Goal: Task Accomplishment & Management: Complete application form

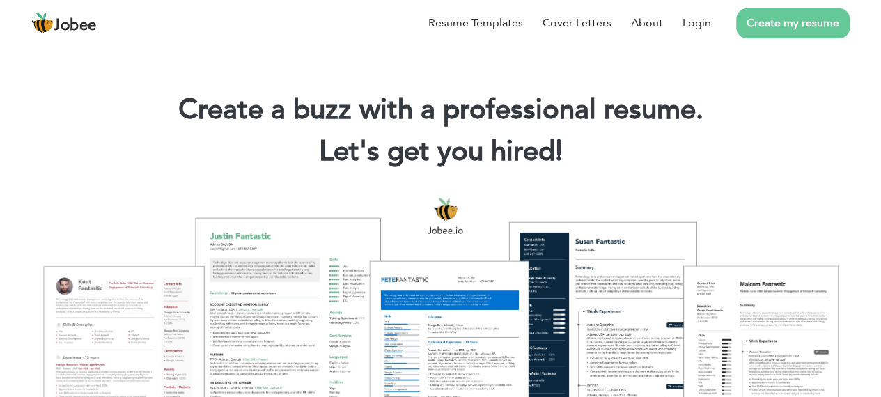
scroll to position [1, 0]
click at [440, 41] on div "Resume Templates Cover Letters About Login Create my resume" at bounding box center [440, 23] width 819 height 36
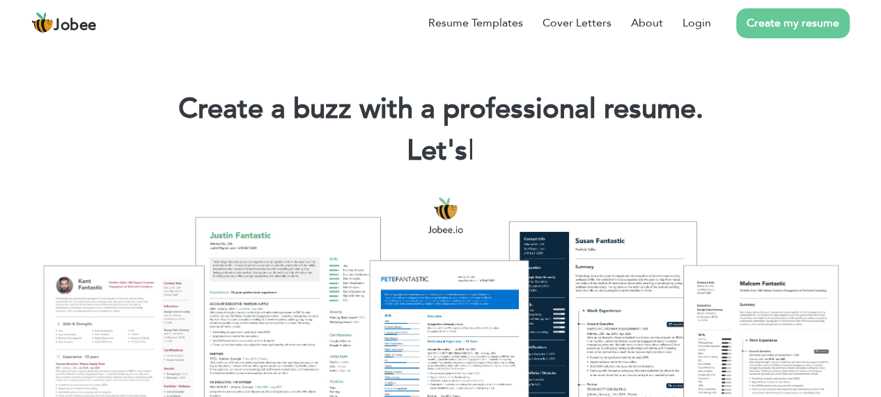
click at [435, 41] on div "Resume Templates Cover Letters About Login Create my resume" at bounding box center [440, 23] width 819 height 36
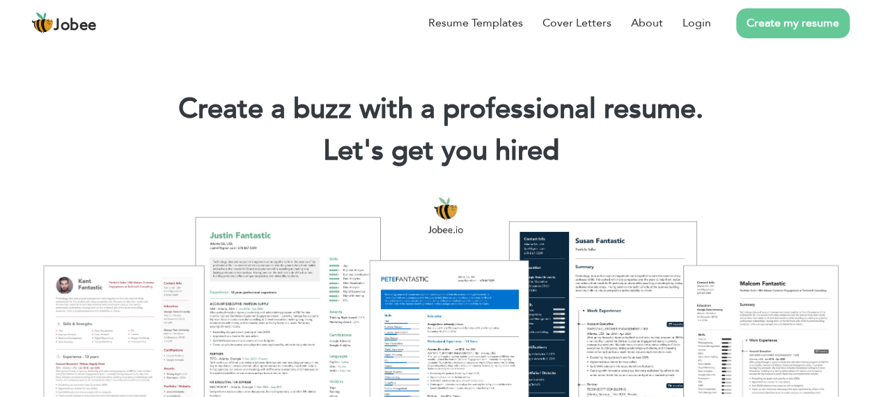
click at [438, 41] on div "Resume Templates Cover Letters About Login Create my resume" at bounding box center [440, 23] width 819 height 36
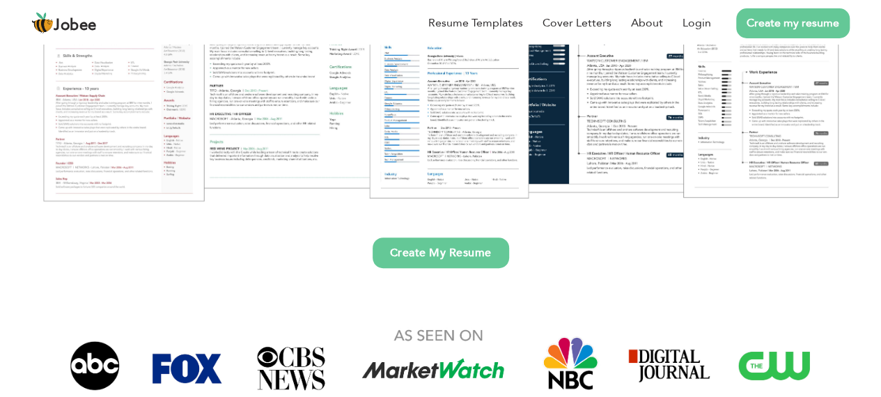
scroll to position [0, 0]
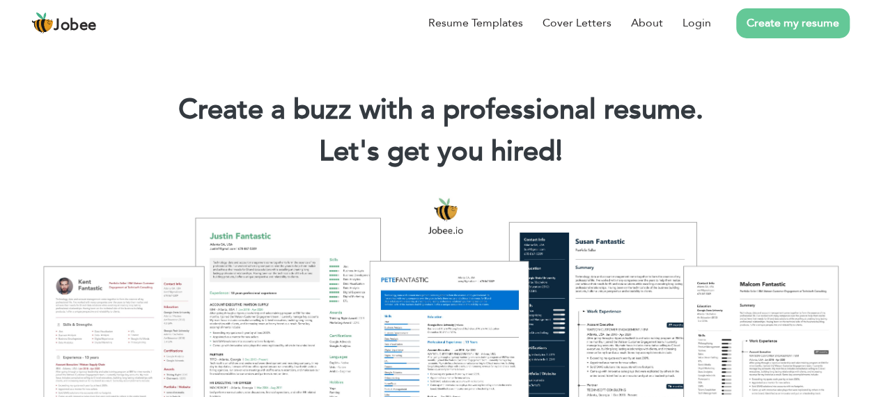
click at [802, 38] on link "Create my resume" at bounding box center [793, 23] width 114 height 30
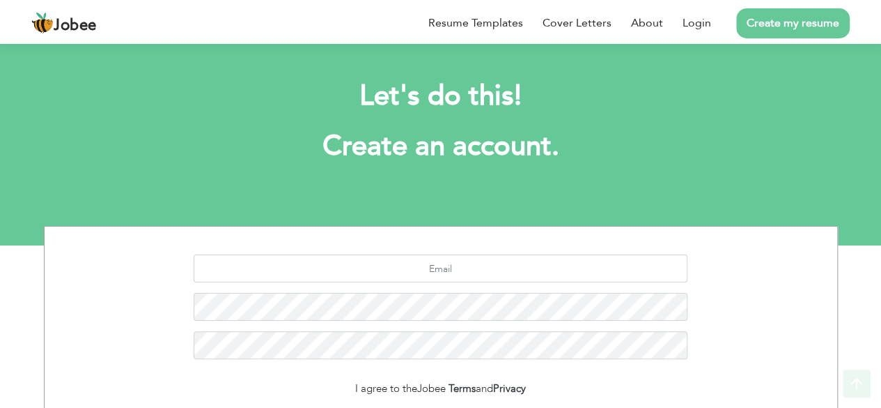
scroll to position [170, 0]
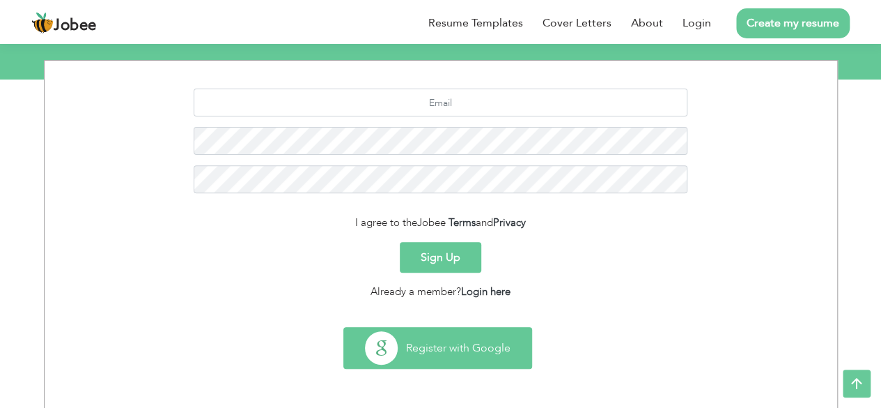
click at [462, 348] on button "Register with Google" at bounding box center [437, 347] width 187 height 40
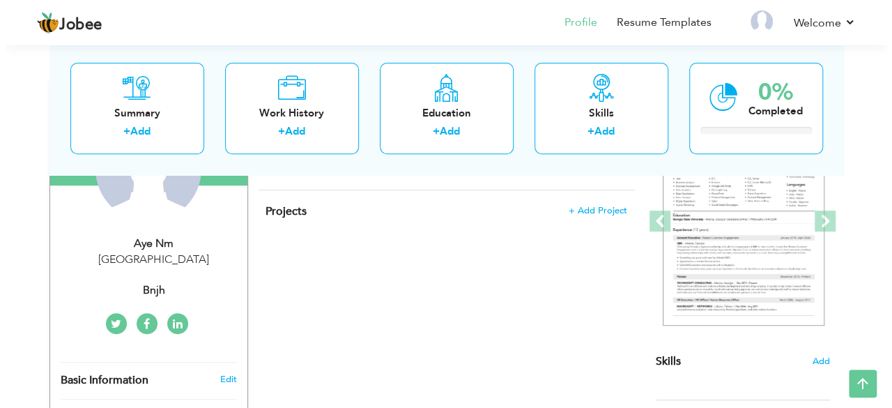
scroll to position [261, 0]
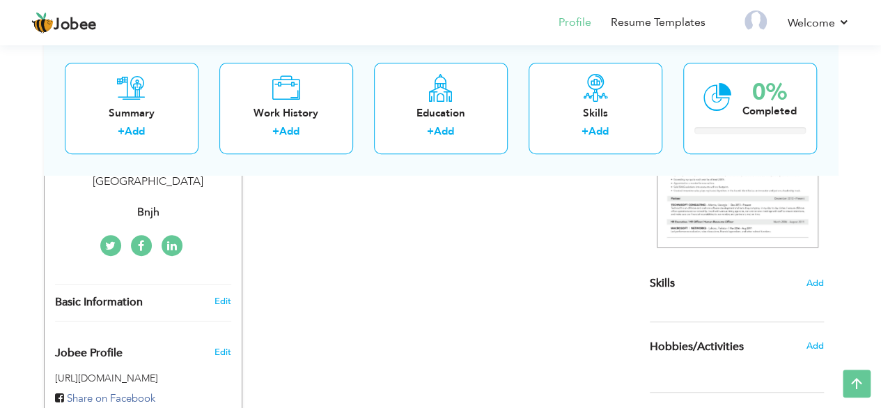
click at [213, 297] on div "Edit" at bounding box center [224, 301] width 33 height 13
type input "aye"
type input "nm"
type input "23456789"
select select "number:10"
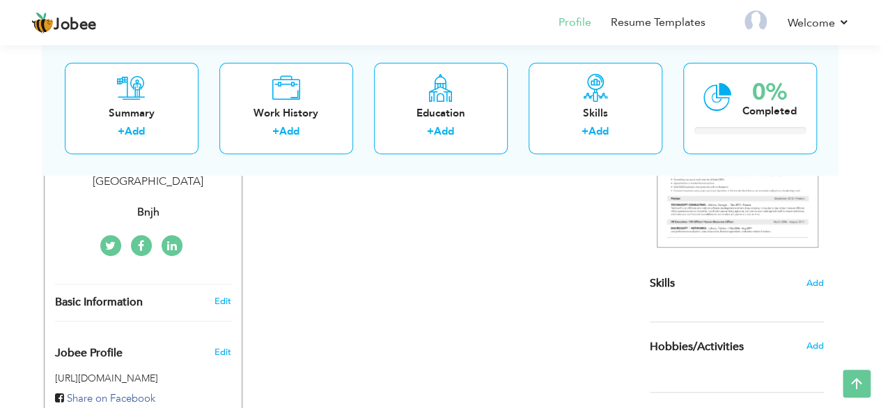
select select "number:12"
type input "bnjh"
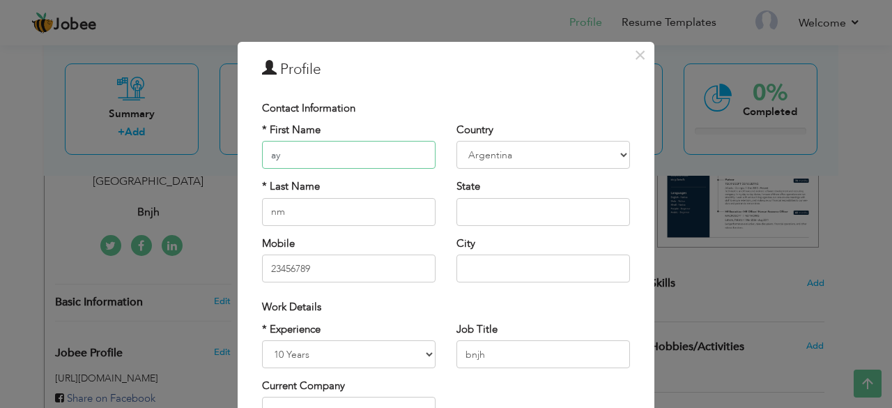
type input "a"
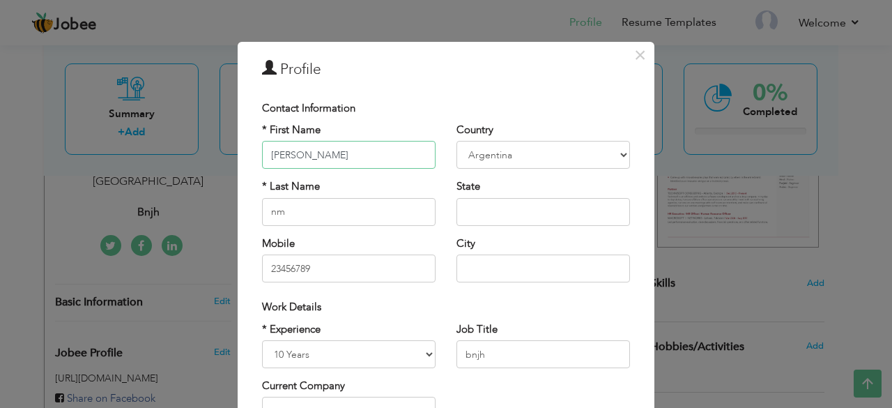
type input "[PERSON_NAME]"
click at [311, 211] on input "nm" at bounding box center [348, 212] width 173 height 28
type input "n"
type input "Noor"
click at [539, 162] on select "Afghanistan Albania Algeria American Samoa Andorra Angola Anguilla Antarctica A…" at bounding box center [542, 155] width 173 height 28
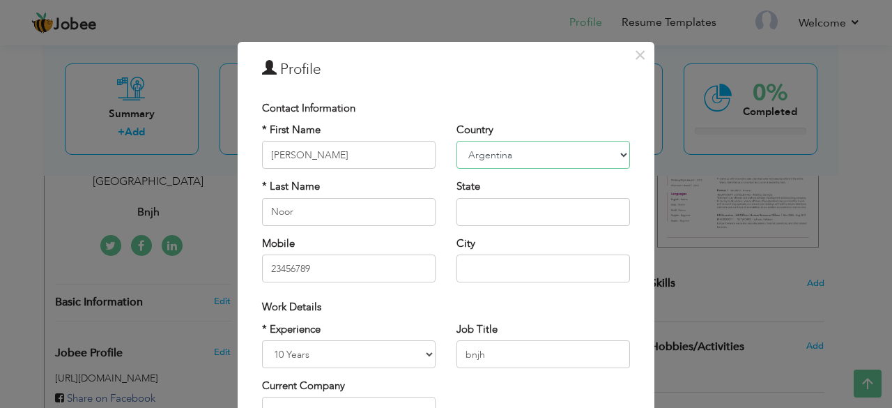
select select "number:166"
click at [500, 152] on select "Afghanistan Albania Algeria American Samoa Andorra Angola Anguilla Antarctica A…" at bounding box center [542, 155] width 173 height 28
click at [355, 219] on input "Noor" at bounding box center [348, 212] width 173 height 28
click at [346, 258] on input "23456789" at bounding box center [348, 268] width 173 height 28
type input "2"
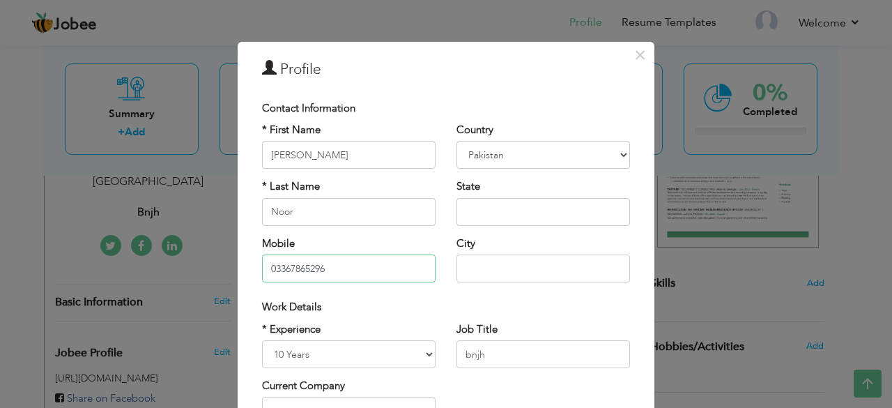
type input "03367865296"
click at [475, 271] on input "text" at bounding box center [542, 268] width 173 height 28
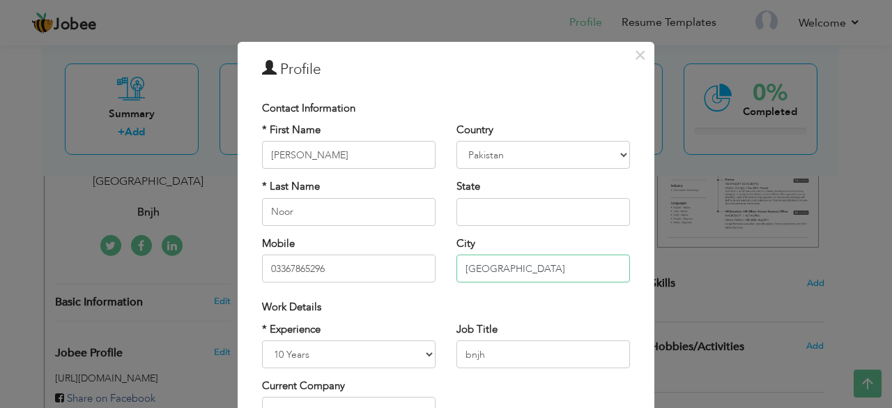
type input "[GEOGRAPHIC_DATA]"
click at [503, 206] on input "text" at bounding box center [542, 212] width 173 height 28
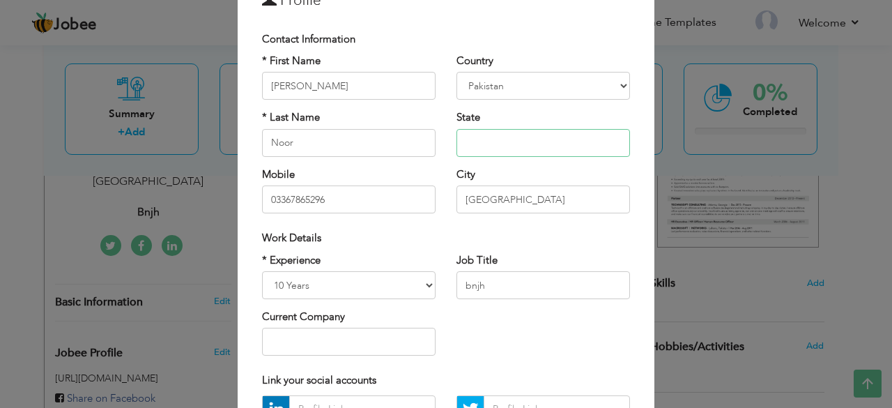
scroll to position [70, 0]
click at [323, 293] on select "Entry Level Less than 1 Year 1 Year 2 Years 3 Years 4 Years 5 Years 6 Years 7 Y…" at bounding box center [348, 284] width 173 height 28
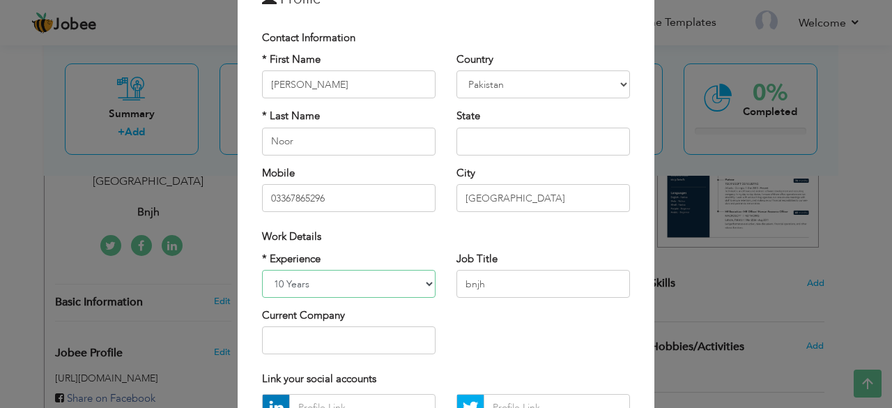
select select "number:1"
click at [262, 270] on select "Entry Level Less than 1 Year 1 Year 2 Years 3 Years 4 Years 5 Years 6 Years 7 Y…" at bounding box center [348, 284] width 173 height 28
click at [422, 285] on select "Entry Level Less than 1 Year 1 Year 2 Years 3 Years 4 Years 5 Years 6 Years 7 Y…" at bounding box center [348, 284] width 173 height 28
click at [507, 369] on div "Link your social accounts" at bounding box center [446, 378] width 389 height 29
click at [485, 289] on input "bnjh" at bounding box center [542, 284] width 173 height 28
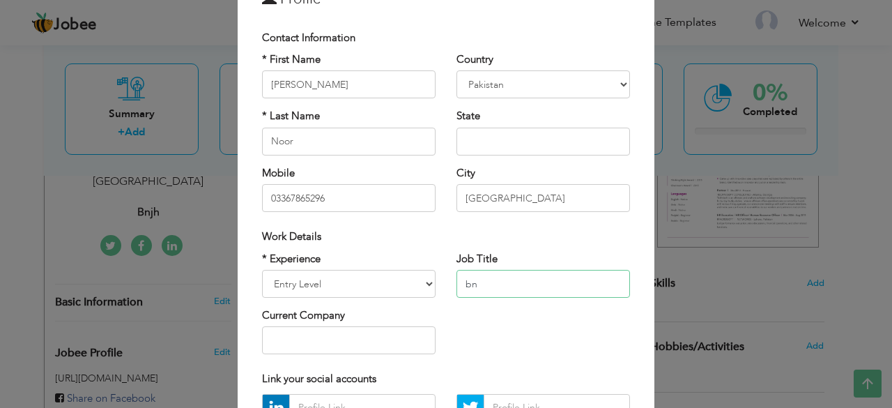
type input "b"
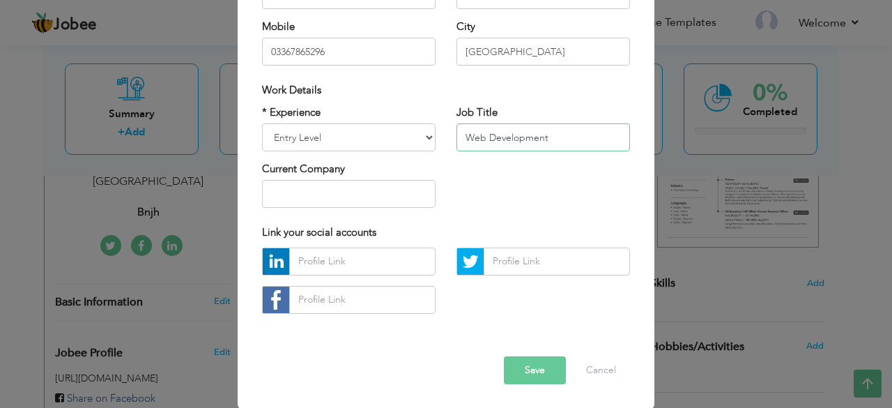
type input "Web Development"
click at [342, 263] on input "text" at bounding box center [362, 261] width 146 height 28
paste input "https://www.linkedin.com/in/ayesha-noor-1a9217321/"
type input "https://www.linkedin.com/in/ayesha-noor-1a9217321/"
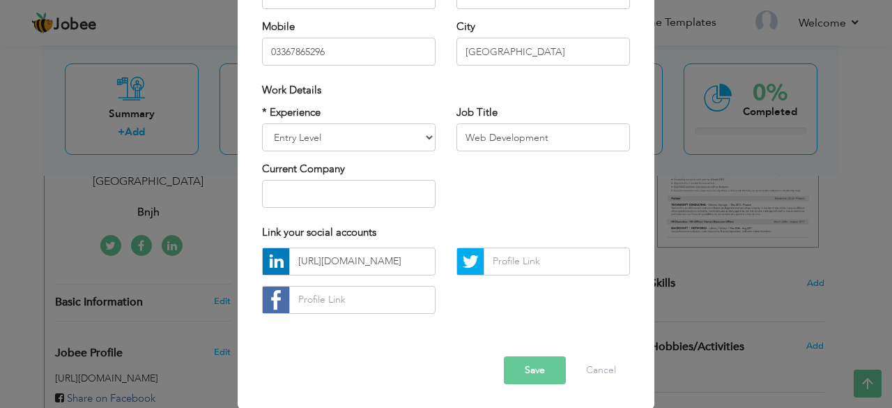
click at [535, 373] on button "Save" at bounding box center [535, 370] width 62 height 28
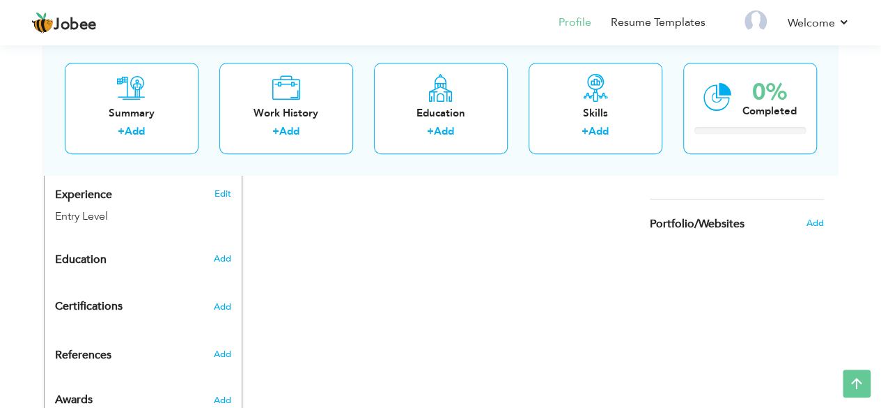
scroll to position [524, 0]
click at [219, 252] on span "Add" at bounding box center [221, 258] width 18 height 13
radio input "true"
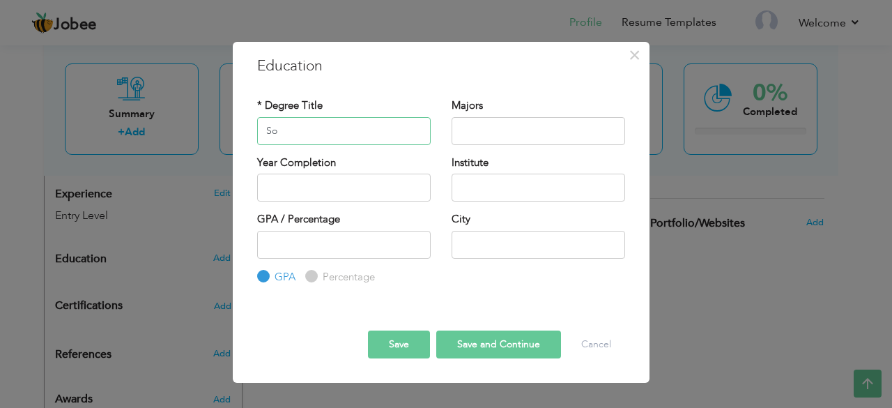
type input "S"
type input "BS"
click at [489, 132] on input "text" at bounding box center [537, 131] width 173 height 28
type input "Software Engineering"
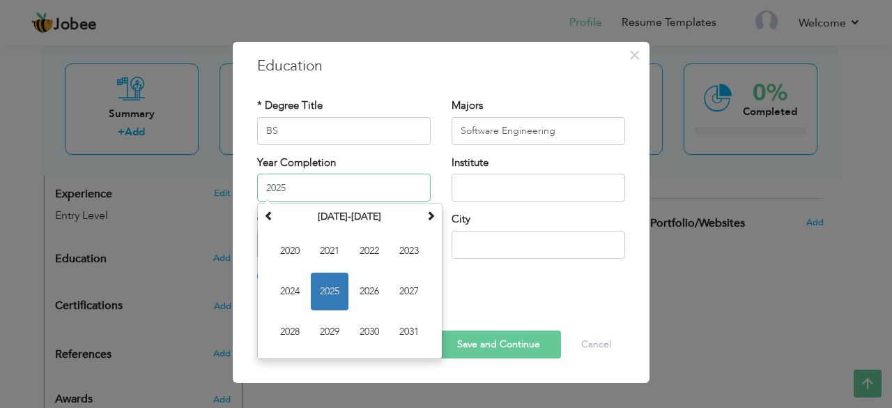
click at [369, 190] on input "2025" at bounding box center [343, 187] width 173 height 28
click at [415, 286] on span "2027" at bounding box center [409, 291] width 38 height 38
type input "2027"
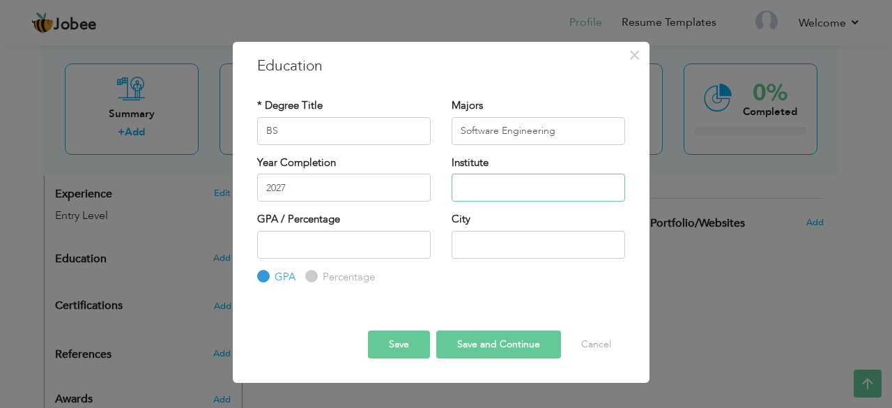
click at [495, 189] on input "text" at bounding box center [537, 187] width 173 height 28
type input "FAST-NUCES"
click at [472, 243] on input "text" at bounding box center [537, 245] width 173 height 28
type input "CFD"
click at [343, 243] on input "number" at bounding box center [343, 245] width 173 height 28
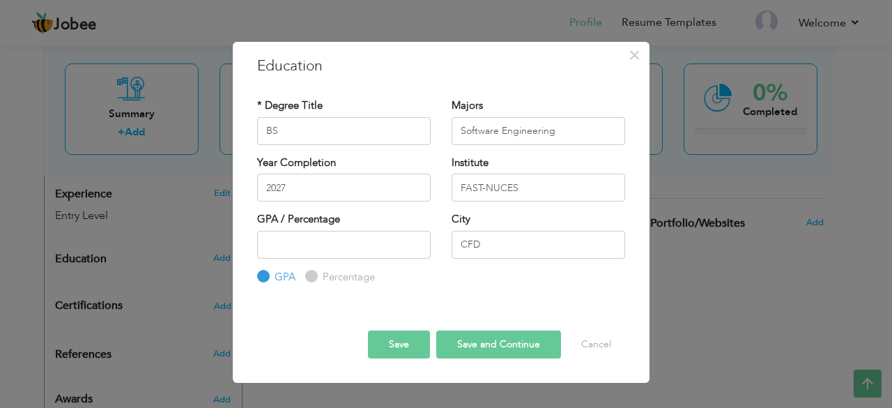
click at [465, 337] on button "Save and Continue" at bounding box center [498, 344] width 125 height 28
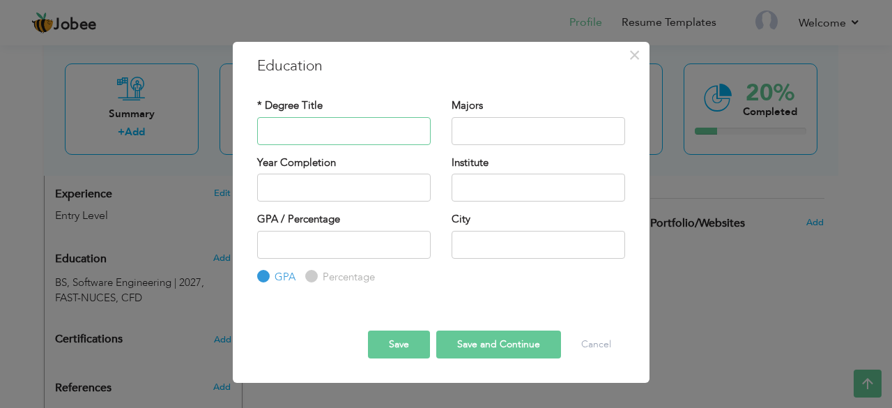
click at [324, 123] on input "text" at bounding box center [343, 131] width 173 height 28
type input "Intermediate"
click at [504, 137] on input "text" at bounding box center [537, 131] width 173 height 28
type input "c"
type input "Computer Science"
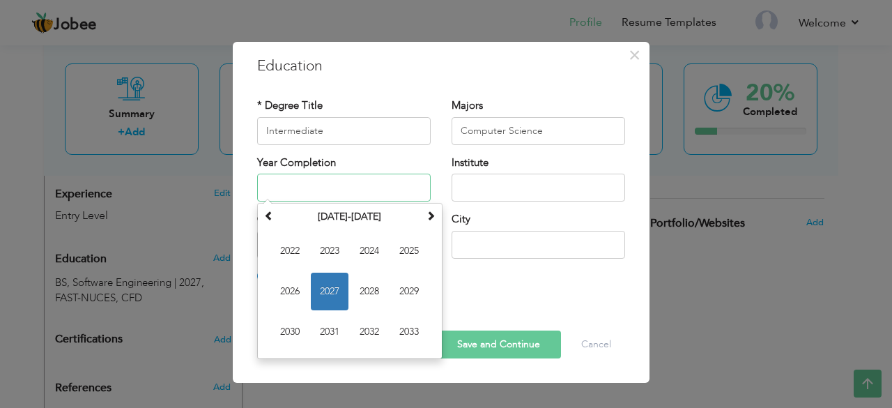
click at [393, 179] on input "text" at bounding box center [343, 187] width 173 height 28
click at [377, 220] on th "2022-2033" at bounding box center [349, 216] width 145 height 21
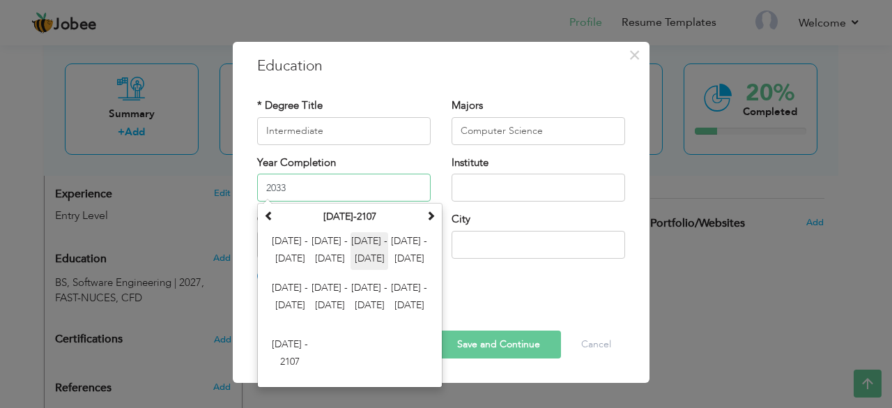
click at [360, 253] on span "2024 - 2035" at bounding box center [369, 251] width 38 height 38
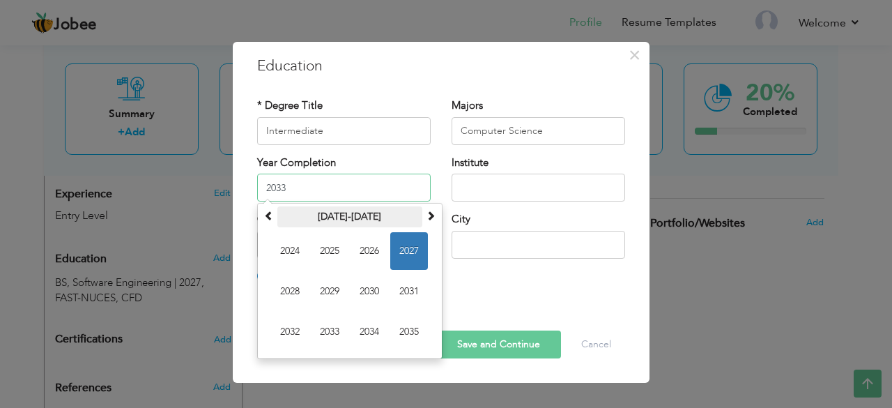
click at [353, 219] on th "2024-2035" at bounding box center [349, 216] width 145 height 21
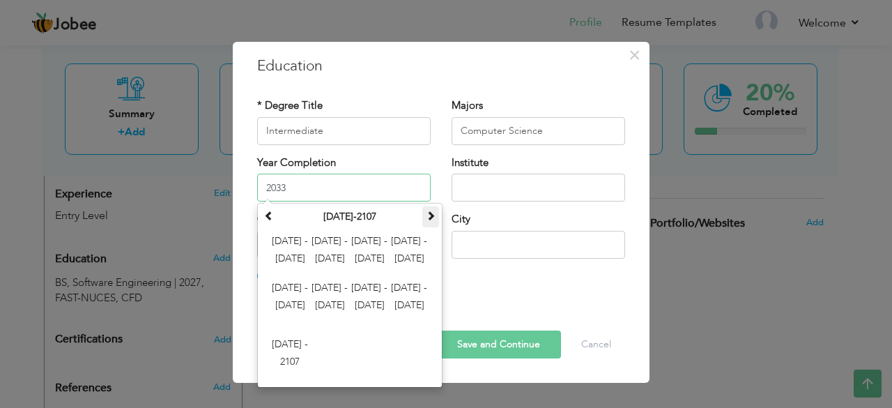
click at [432, 218] on span at bounding box center [431, 215] width 10 height 10
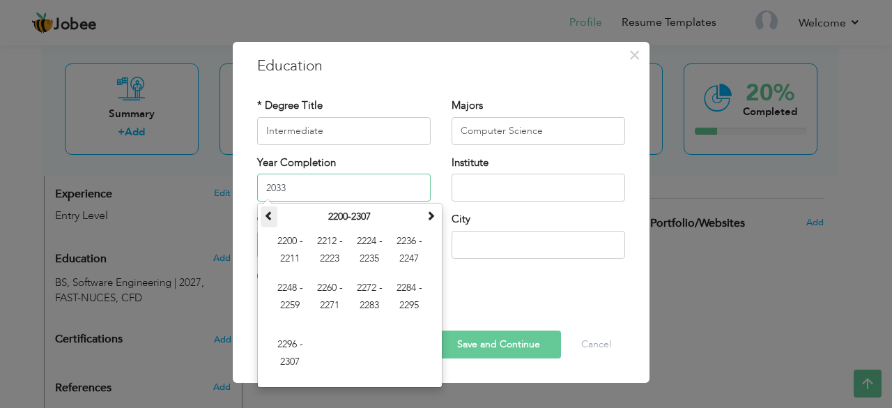
click at [268, 215] on span at bounding box center [269, 215] width 10 height 10
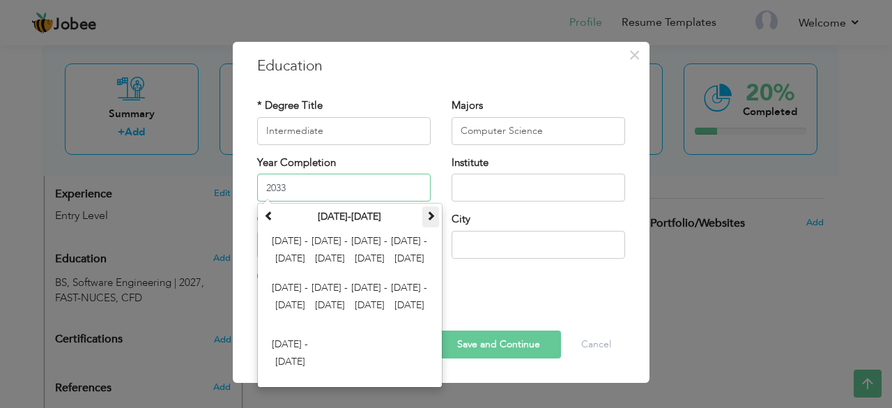
click at [424, 222] on th at bounding box center [430, 216] width 17 height 21
click at [329, 253] on span "2012 - 2023" at bounding box center [330, 251] width 38 height 38
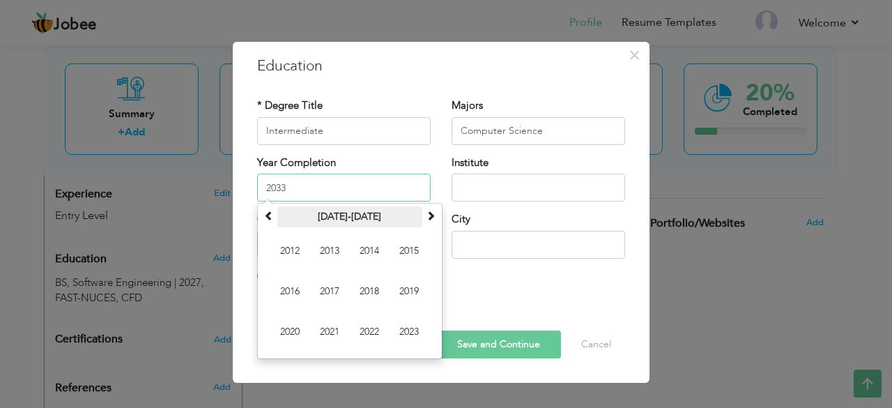
click at [340, 221] on th "2012-2023" at bounding box center [349, 216] width 145 height 21
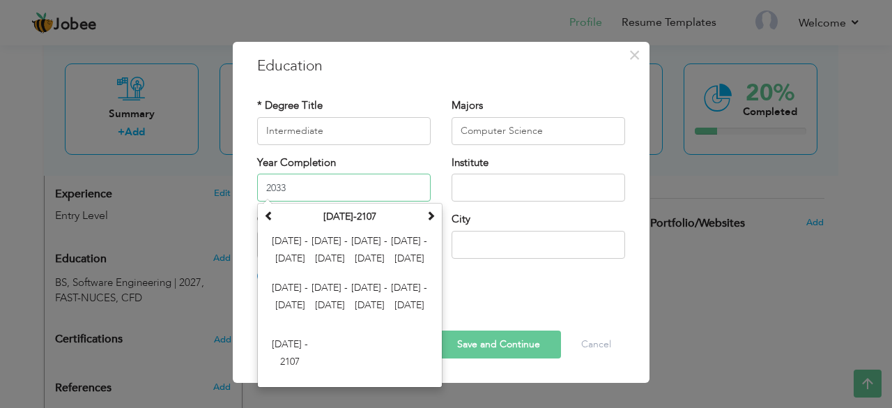
click at [348, 194] on input "2033" at bounding box center [343, 187] width 173 height 28
type input "2"
type input "2021"
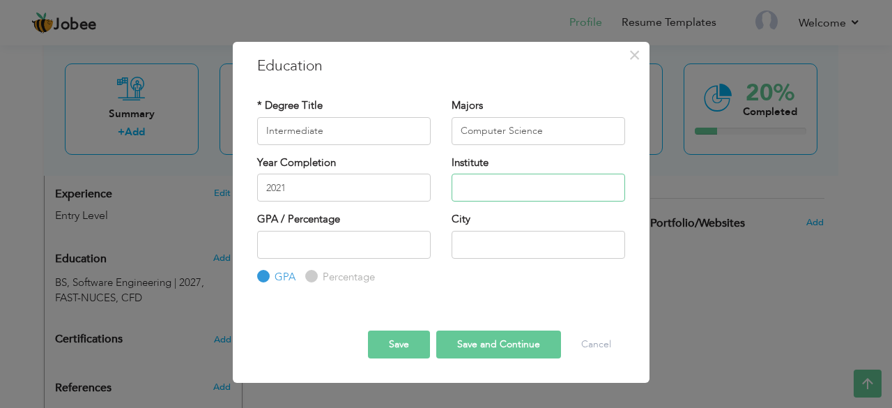
click at [472, 187] on input "text" at bounding box center [537, 187] width 173 height 28
click at [477, 187] on input "Punab Group of Colleges" at bounding box center [537, 187] width 173 height 28
type input "Punjab Group of Colleges"
click at [497, 246] on input "text" at bounding box center [537, 245] width 173 height 28
type input "[GEOGRAPHIC_DATA]"
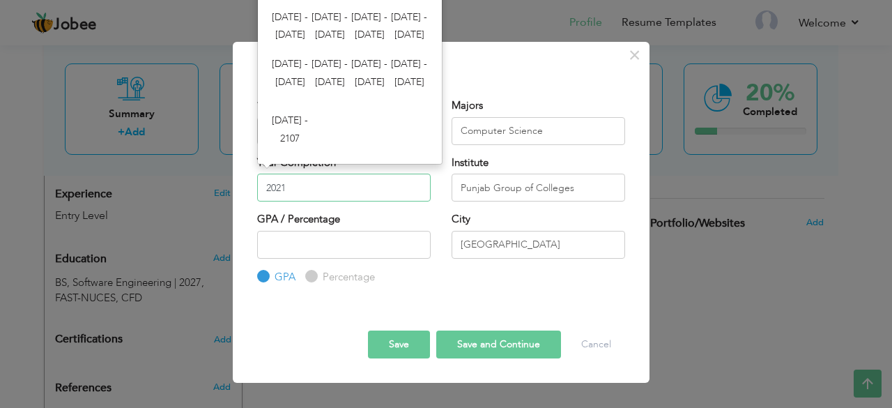
click at [295, 189] on input "2021" at bounding box center [343, 187] width 173 height 28
type input "2023"
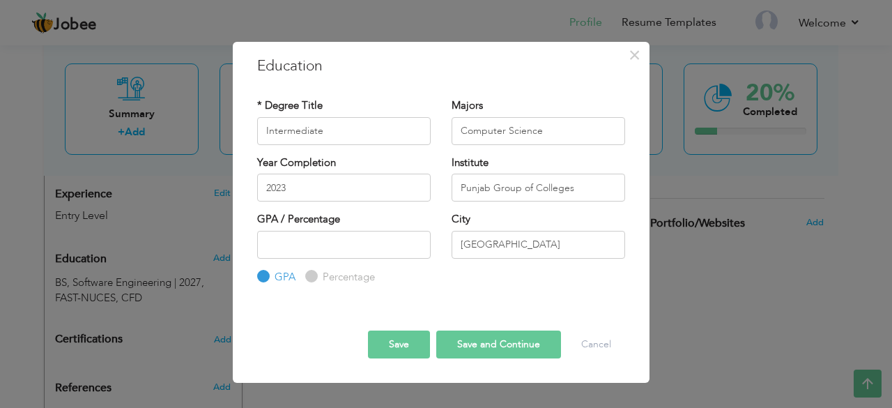
click at [485, 349] on button "Save and Continue" at bounding box center [498, 344] width 125 height 28
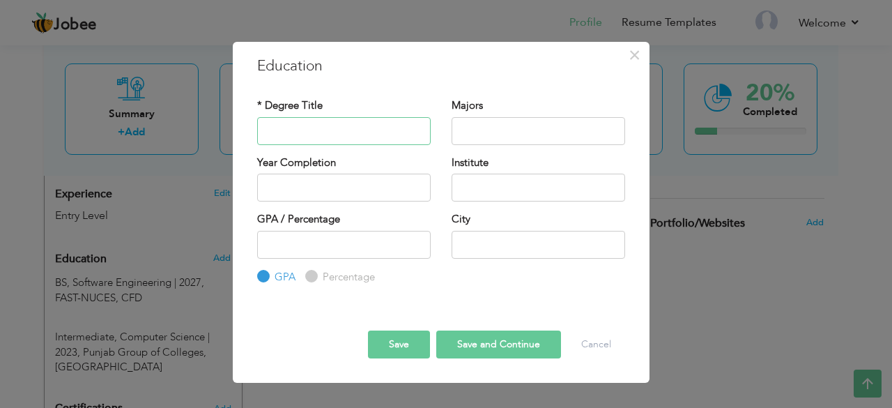
click at [362, 135] on input "text" at bounding box center [343, 131] width 173 height 28
type input "Wordpress Development"
click at [491, 193] on input "text" at bounding box center [537, 187] width 173 height 28
type input "Career Institute"
click at [485, 235] on input "text" at bounding box center [537, 245] width 173 height 28
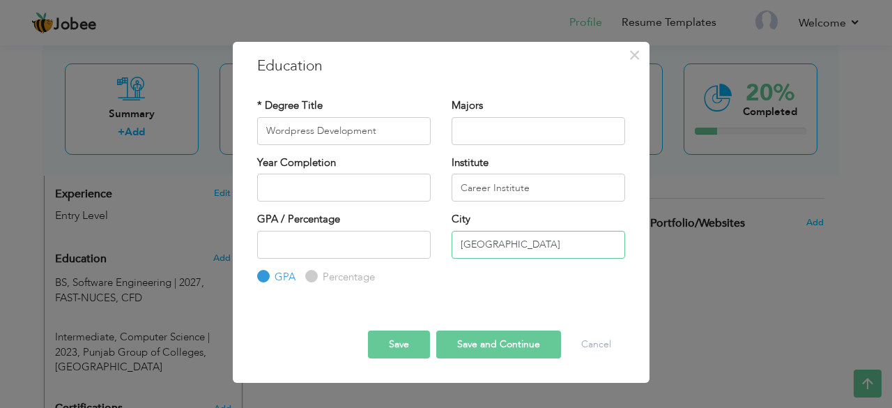
type input "[GEOGRAPHIC_DATA]"
click at [488, 342] on button "Save and Continue" at bounding box center [498, 344] width 125 height 28
click at [362, 130] on input "text" at bounding box center [343, 131] width 173 height 28
click at [424, 341] on button "Save" at bounding box center [399, 344] width 62 height 28
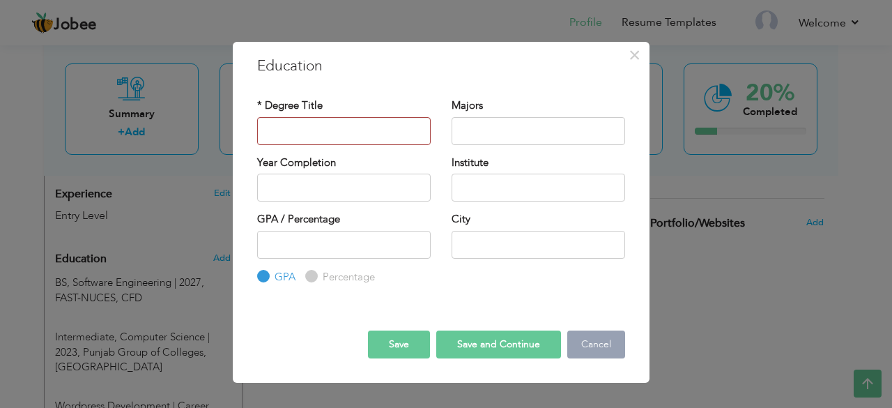
click at [601, 346] on button "Cancel" at bounding box center [596, 344] width 58 height 28
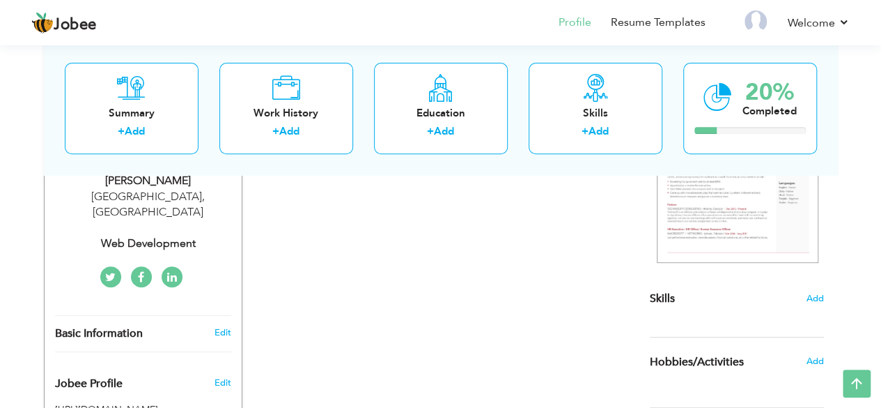
scroll to position [242, 0]
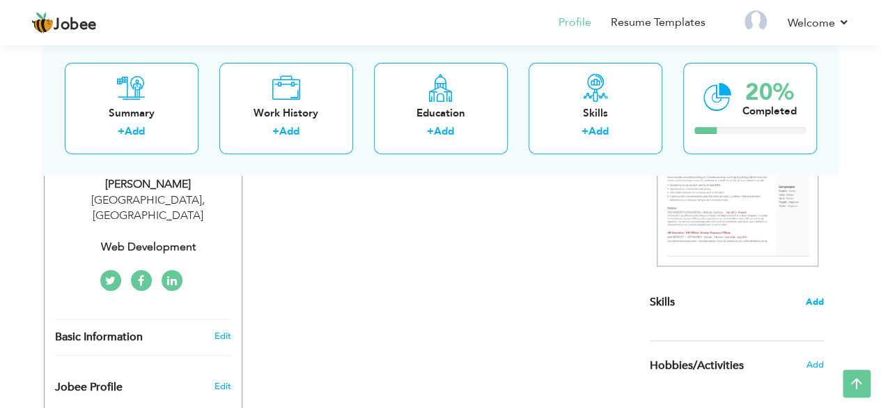
click at [821, 307] on span "Add" at bounding box center [815, 301] width 18 height 13
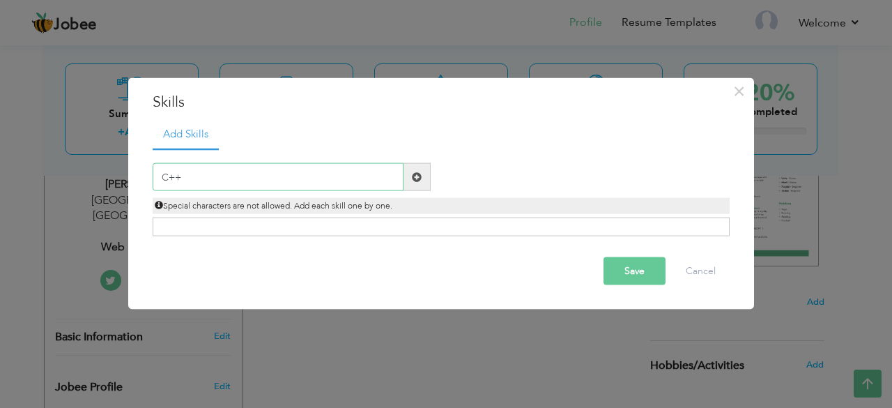
type input "C++"
click at [418, 175] on span at bounding box center [417, 176] width 10 height 10
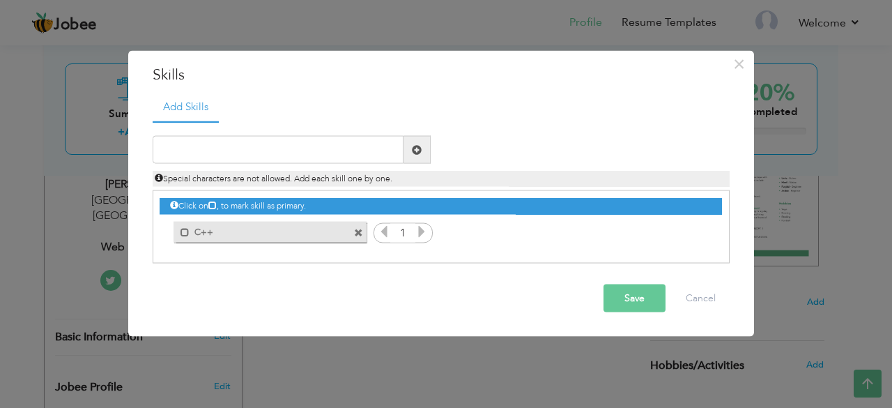
click at [421, 233] on icon at bounding box center [421, 231] width 13 height 13
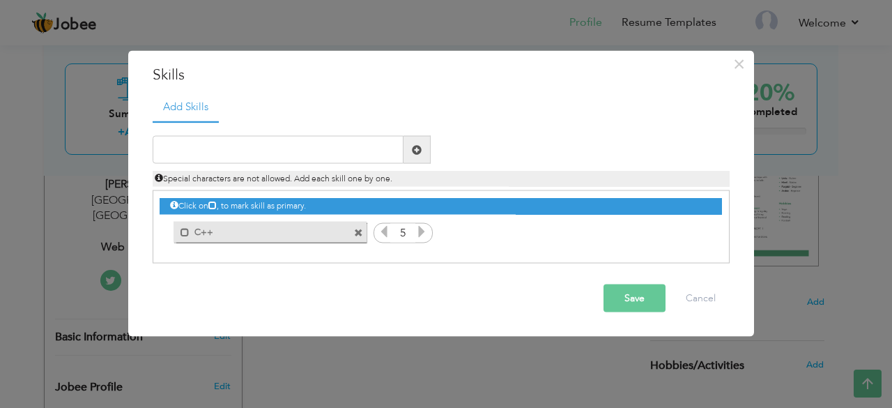
click at [421, 233] on icon at bounding box center [421, 231] width 13 height 13
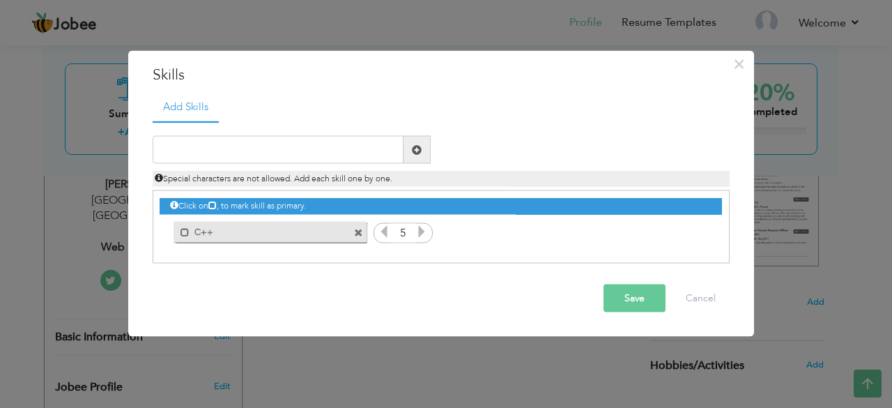
click at [421, 233] on icon at bounding box center [421, 231] width 13 height 13
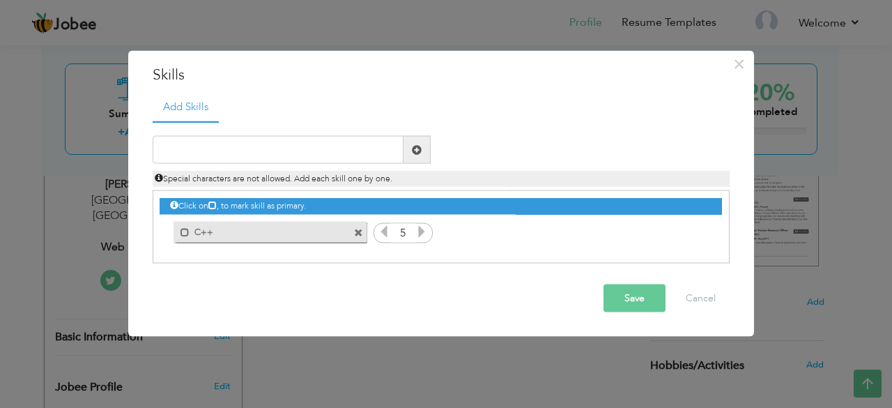
click at [619, 300] on button "Save" at bounding box center [634, 298] width 62 height 28
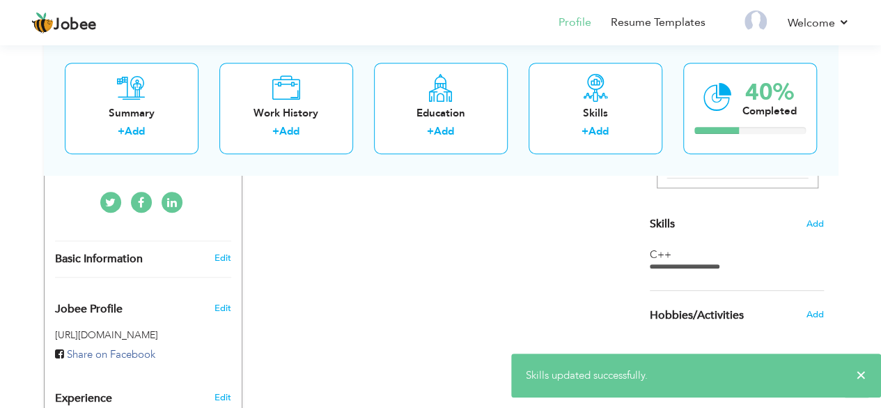
scroll to position [319, 0]
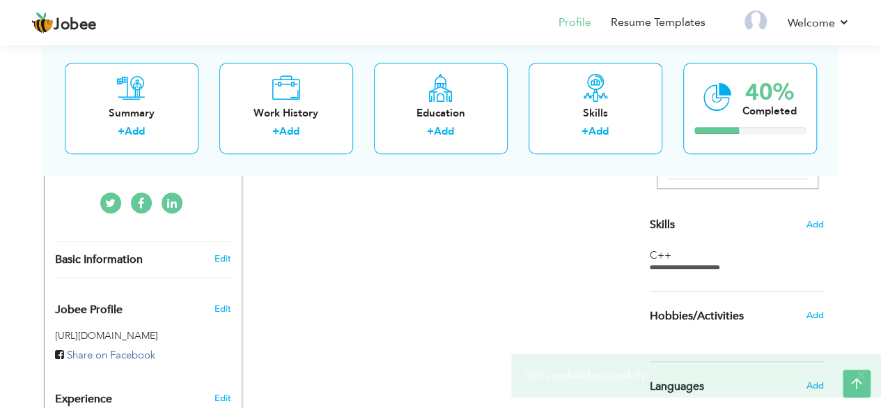
drag, startPoint x: 815, startPoint y: 211, endPoint x: 712, endPoint y: 265, distance: 116.6
click at [712, 265] on div "Choose a Template ‹" at bounding box center [739, 356] width 199 height 824
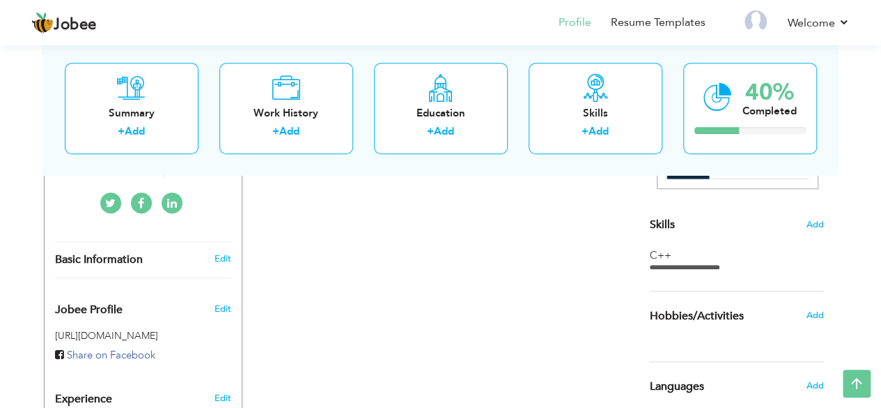
drag, startPoint x: 712, startPoint y: 265, endPoint x: 745, endPoint y: 264, distance: 32.8
click at [745, 264] on div "C++" at bounding box center [737, 258] width 174 height 21
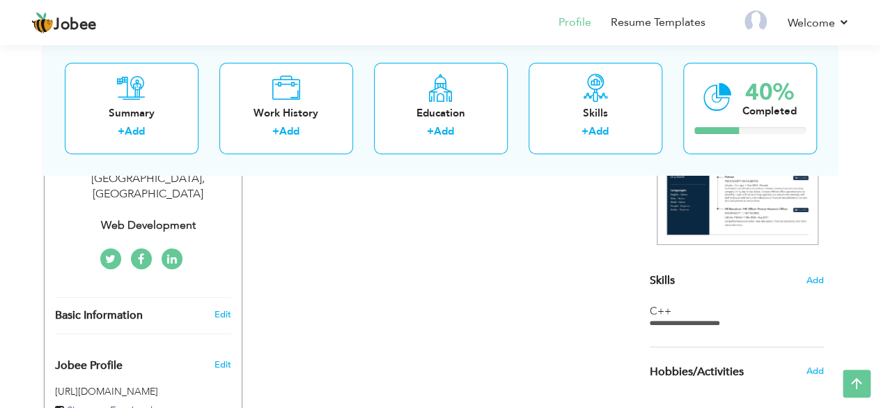
click at [656, 320] on div at bounding box center [685, 322] width 70 height 4
click at [662, 307] on div "C++" at bounding box center [737, 311] width 174 height 15
click at [824, 275] on div "Choose a Template ‹" at bounding box center [739, 411] width 199 height 824
click at [814, 281] on span "Add" at bounding box center [815, 280] width 18 height 13
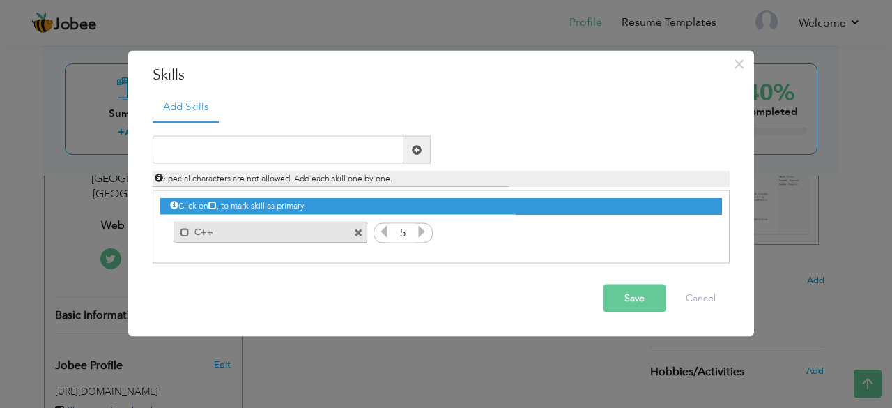
click at [356, 232] on span at bounding box center [358, 232] width 9 height 9
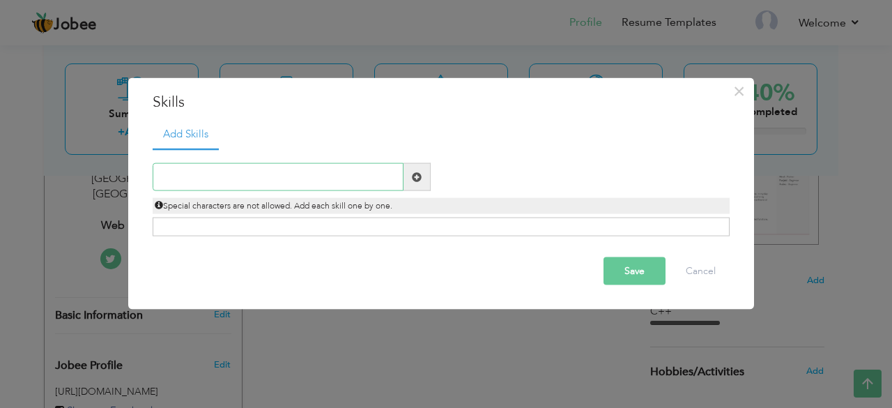
click at [260, 167] on input "text" at bounding box center [278, 177] width 251 height 28
type input "C++"
click at [599, 265] on div "Save Cancel" at bounding box center [441, 271] width 598 height 49
click at [620, 261] on button "Save" at bounding box center [634, 271] width 62 height 28
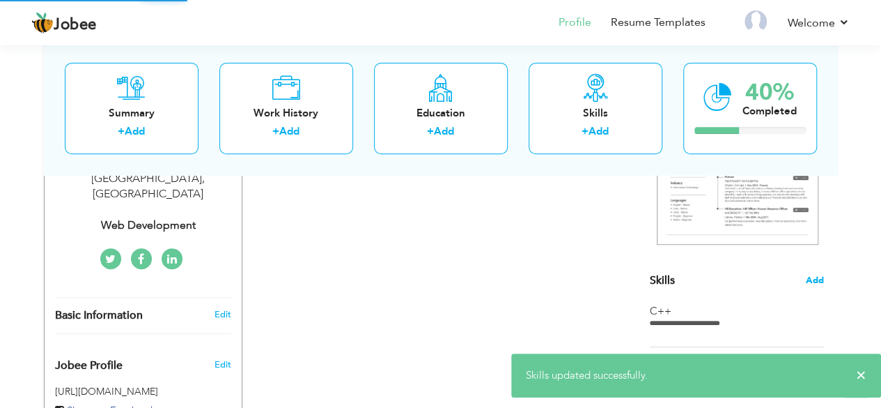
click at [817, 283] on span "Add" at bounding box center [815, 280] width 18 height 13
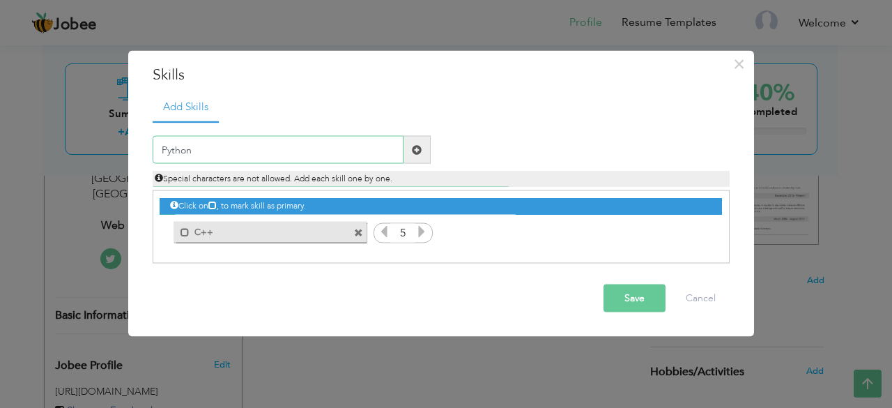
type input "Python"
click at [634, 287] on button "Save" at bounding box center [634, 298] width 62 height 28
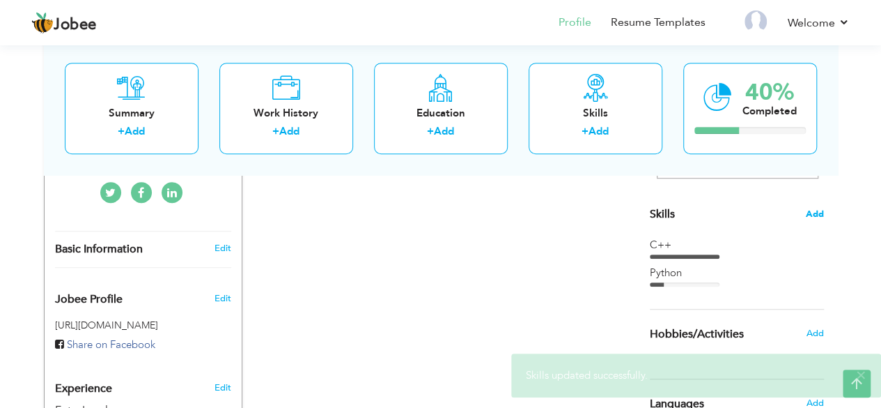
scroll to position [332, 0]
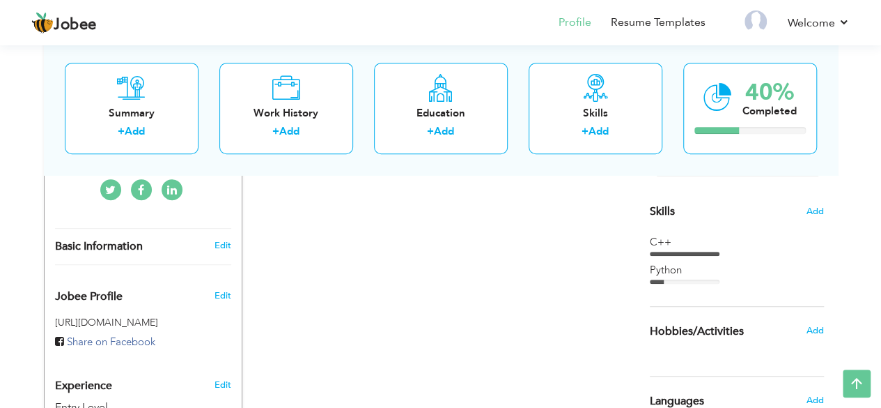
click at [665, 281] on div at bounding box center [685, 281] width 70 height 4
click at [815, 208] on span "Add" at bounding box center [815, 211] width 18 height 13
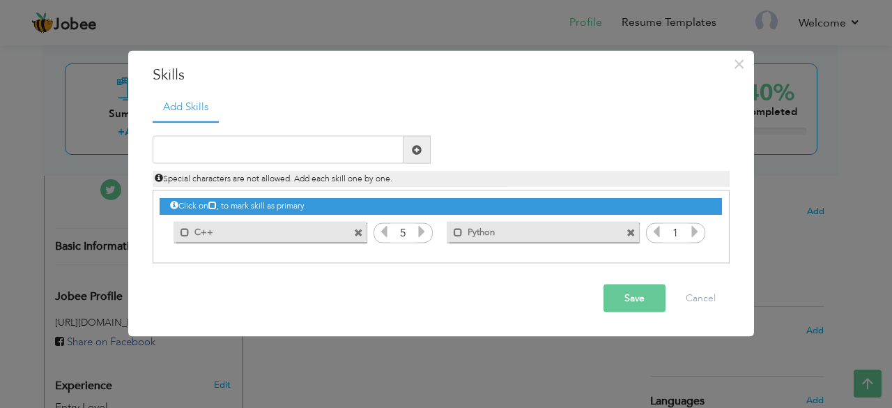
click at [691, 232] on icon at bounding box center [694, 231] width 13 height 13
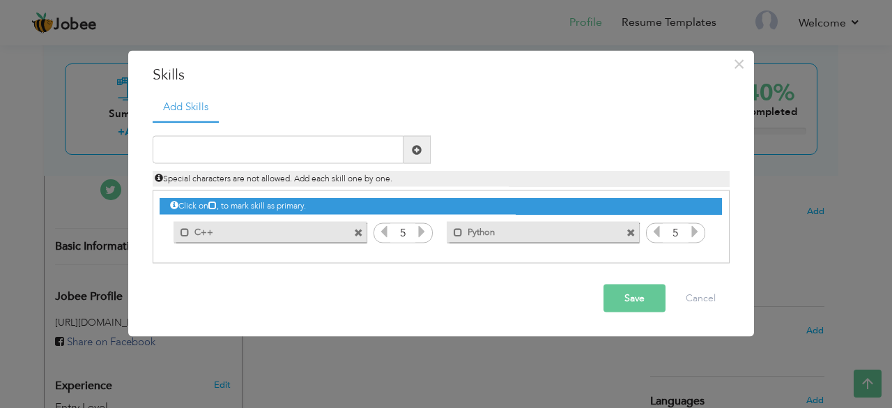
click at [624, 296] on button "Save" at bounding box center [634, 298] width 62 height 28
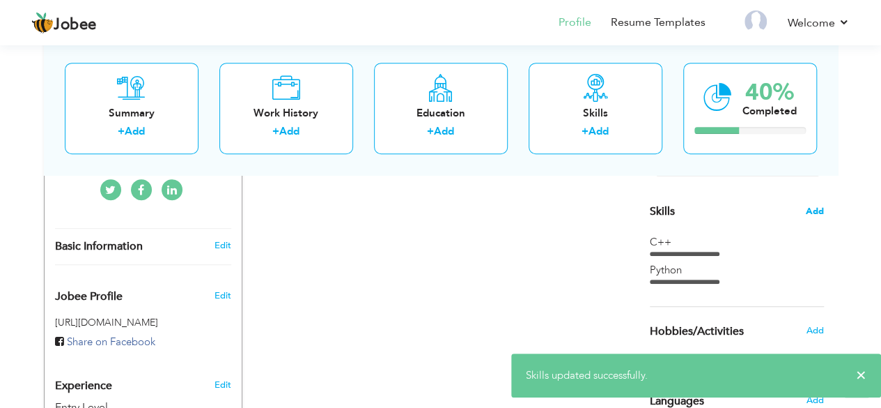
click at [814, 211] on span "Add" at bounding box center [815, 211] width 18 height 13
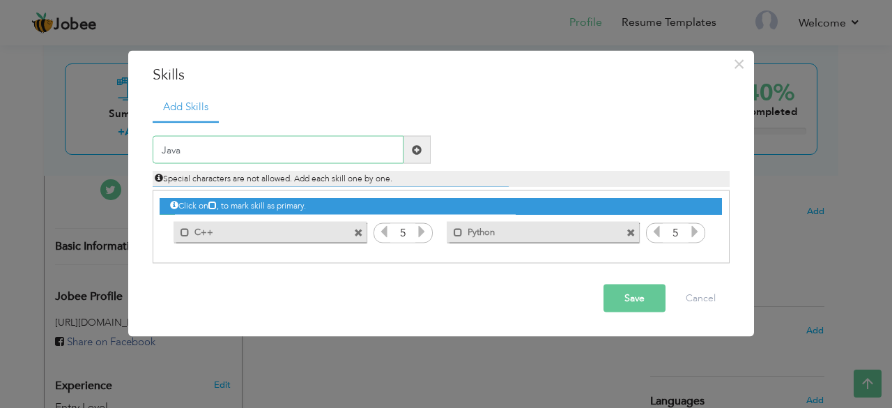
type input "Java"
click at [641, 297] on button "Save" at bounding box center [634, 298] width 62 height 28
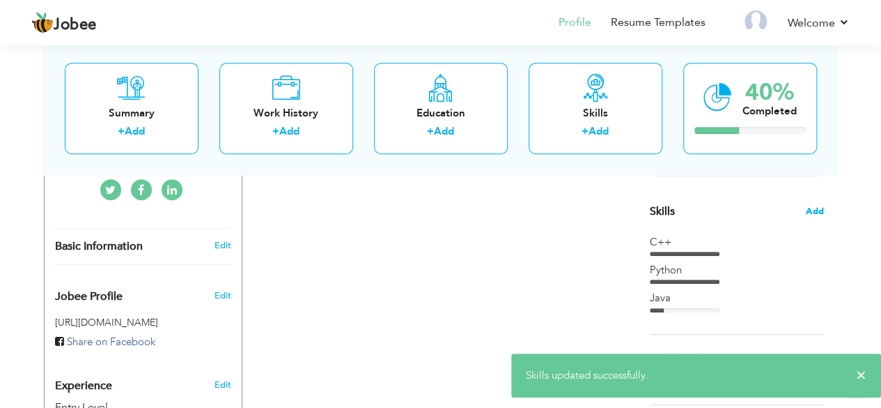
click at [820, 208] on span "Add" at bounding box center [815, 211] width 18 height 13
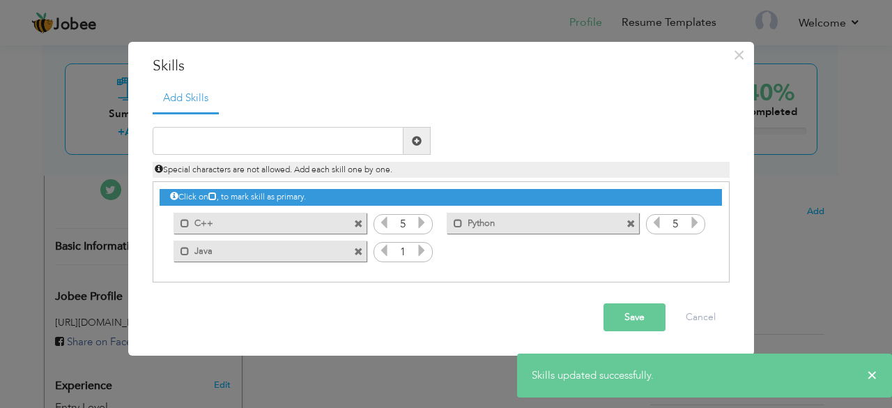
click at [419, 245] on icon at bounding box center [421, 250] width 13 height 13
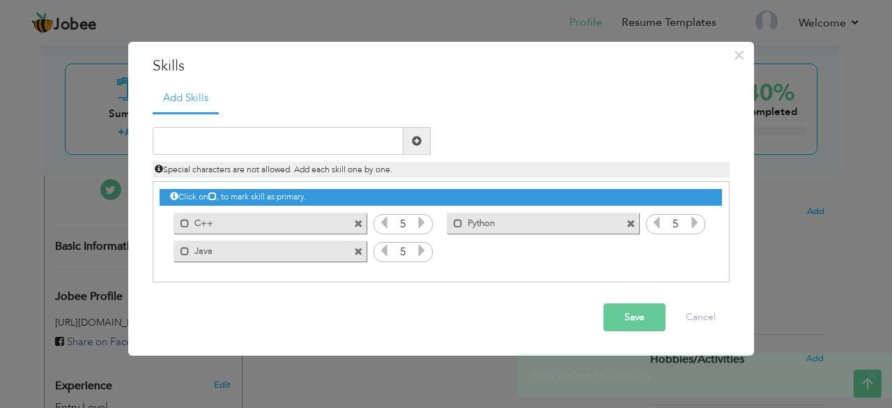
click at [419, 245] on icon at bounding box center [421, 250] width 13 height 13
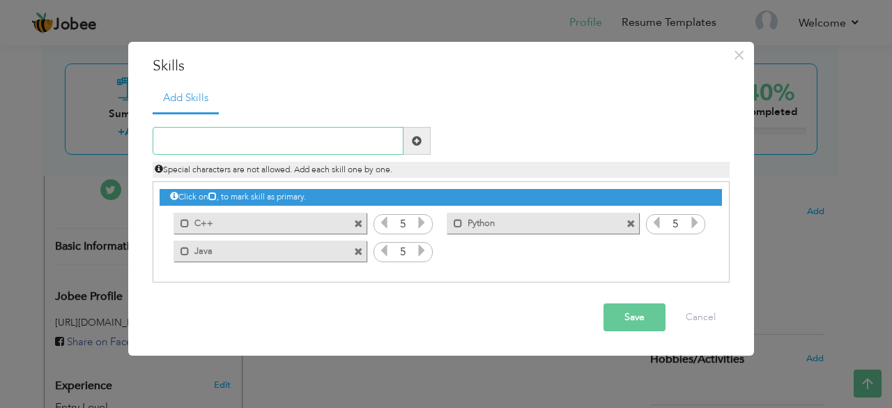
click at [316, 144] on input "text" at bounding box center [278, 141] width 251 height 28
type input "HTML5"
click at [628, 310] on button "Save" at bounding box center [634, 317] width 62 height 28
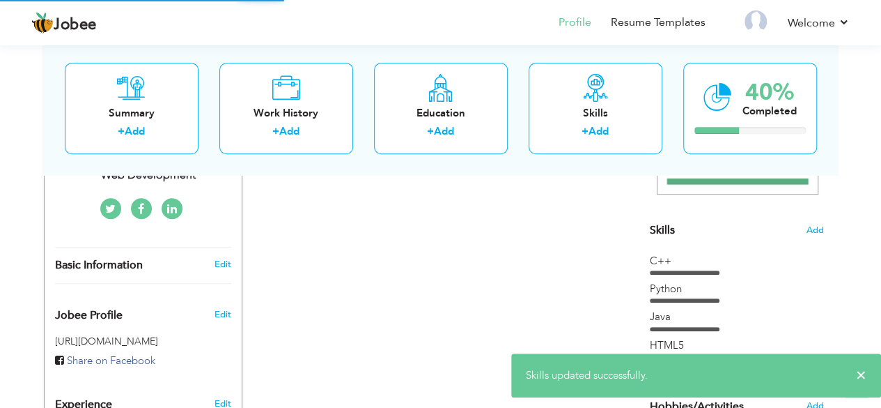
scroll to position [314, 0]
click at [808, 235] on span "Add" at bounding box center [815, 229] width 18 height 13
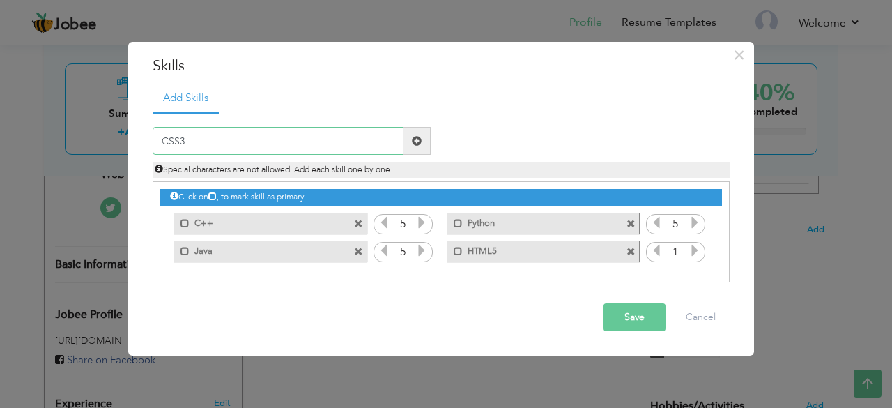
type input "CSS3"
click at [695, 246] on icon at bounding box center [694, 250] width 13 height 13
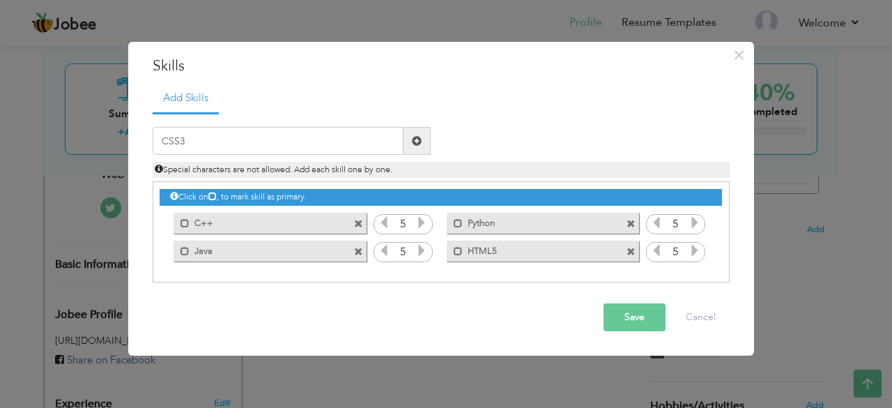
click at [695, 246] on icon at bounding box center [694, 250] width 13 height 13
click at [620, 311] on button "Save" at bounding box center [634, 317] width 62 height 28
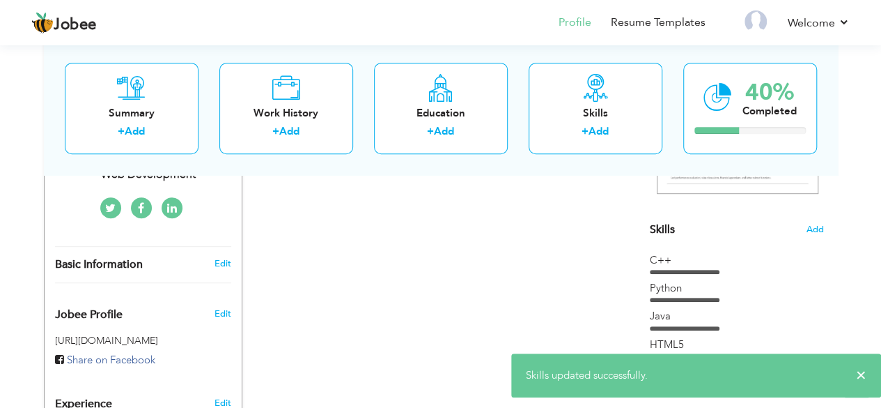
scroll to position [325, 0]
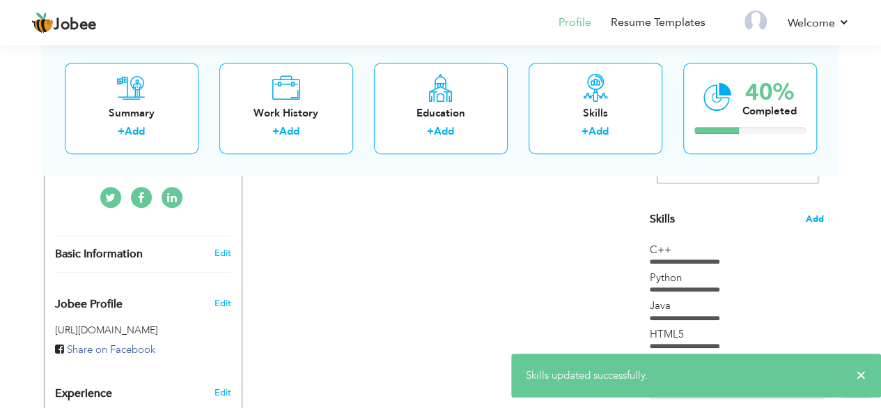
click at [811, 224] on span "Add" at bounding box center [815, 218] width 18 height 13
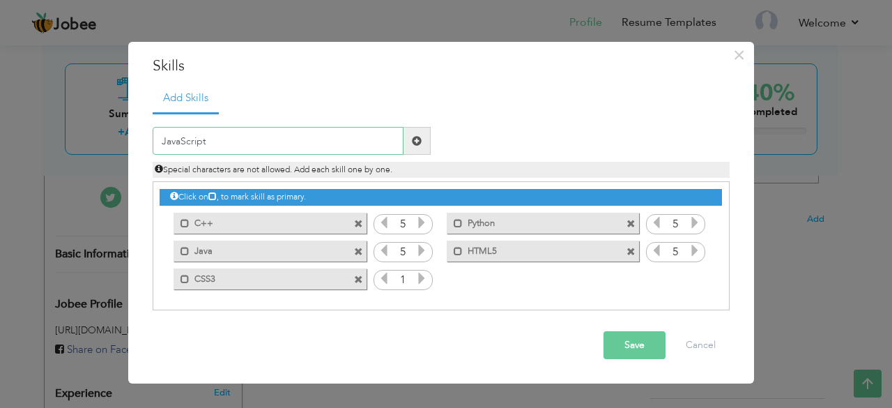
type input "JavaScript"
click at [422, 278] on icon at bounding box center [421, 278] width 13 height 13
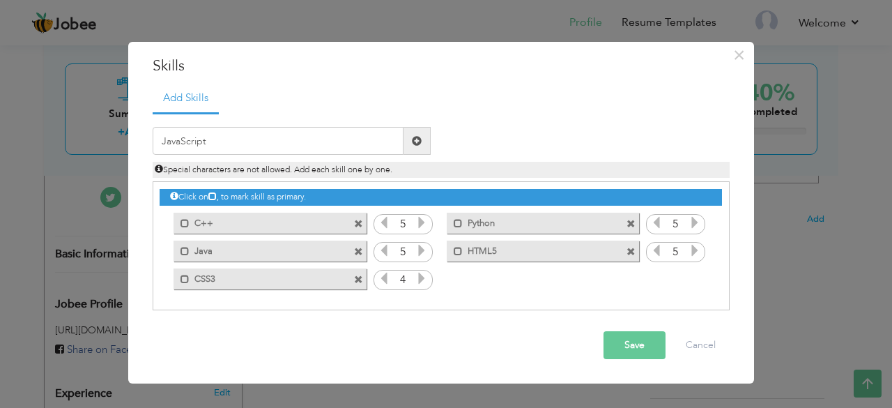
click at [422, 278] on icon at bounding box center [421, 278] width 13 height 13
click at [663, 345] on button "Save" at bounding box center [634, 345] width 62 height 28
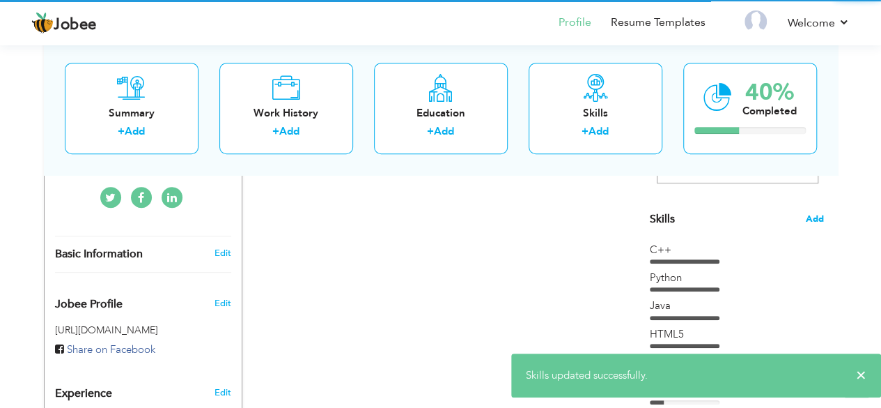
click at [813, 221] on span "Add" at bounding box center [815, 218] width 18 height 13
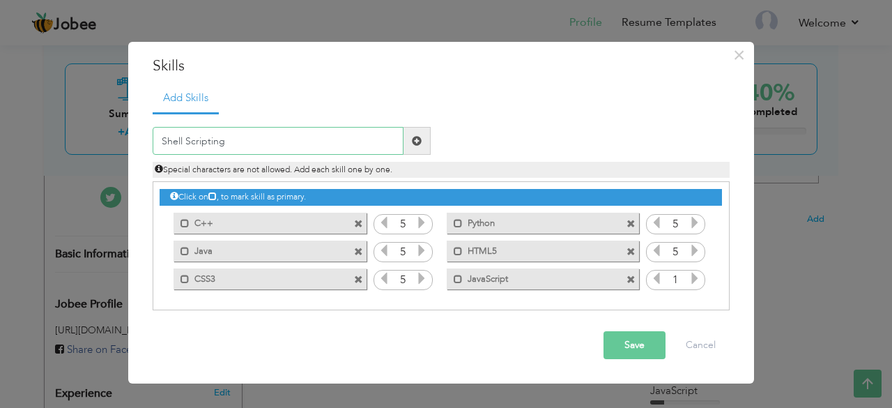
type input "Shell Scripting"
click at [697, 282] on icon at bounding box center [694, 278] width 13 height 13
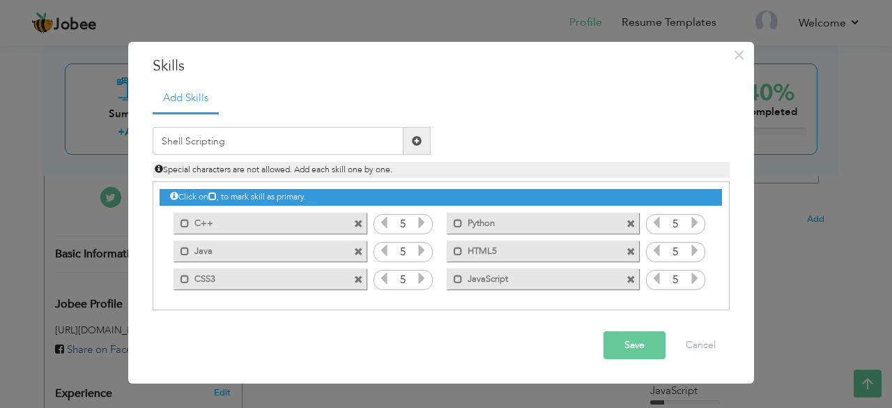
click at [697, 282] on icon at bounding box center [694, 278] width 13 height 13
click at [614, 343] on button "Save" at bounding box center [634, 345] width 62 height 28
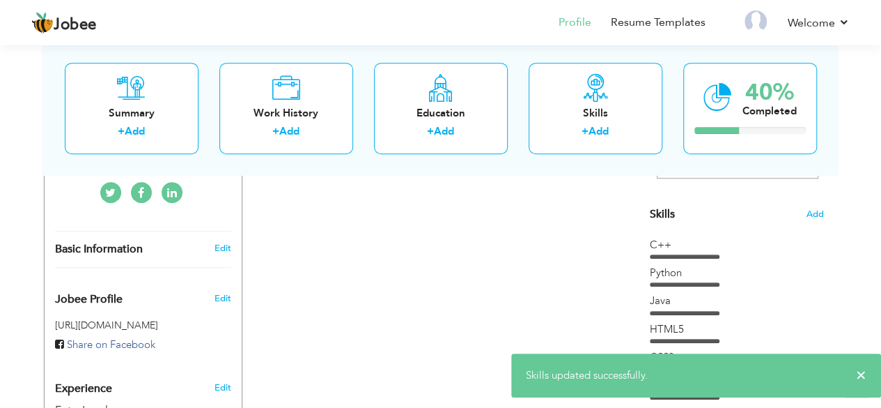
scroll to position [336, 0]
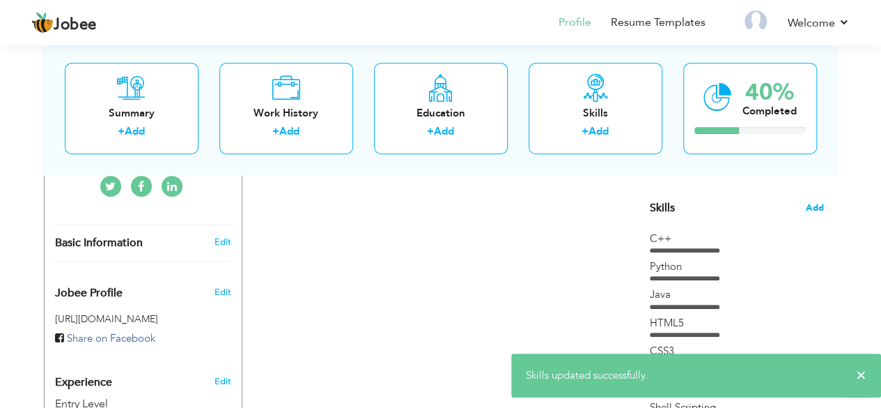
click at [818, 208] on span "Add" at bounding box center [815, 207] width 18 height 13
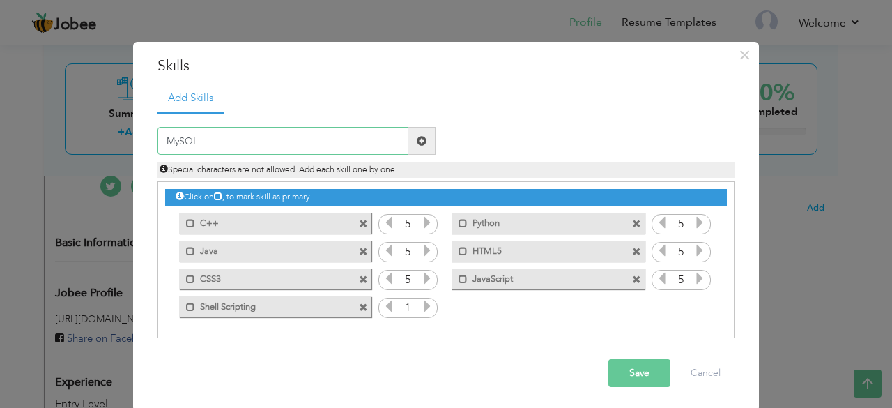
type input "MySQL"
click at [424, 305] on icon at bounding box center [427, 306] width 13 height 13
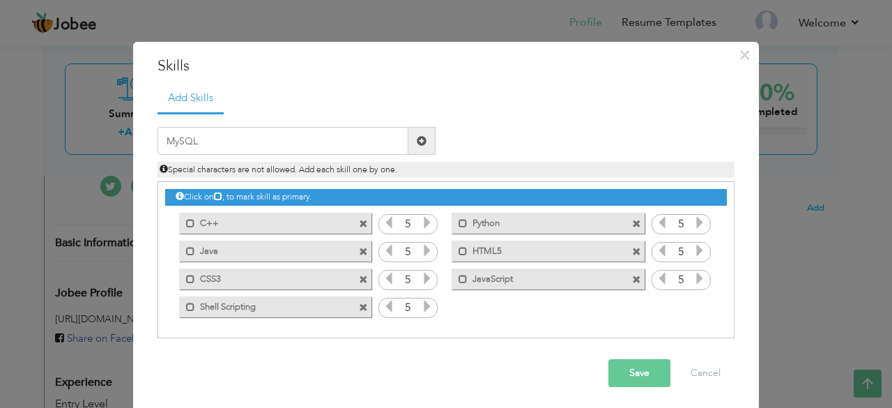
click at [424, 305] on icon at bounding box center [427, 306] width 13 height 13
click at [654, 381] on button "Save" at bounding box center [639, 373] width 62 height 28
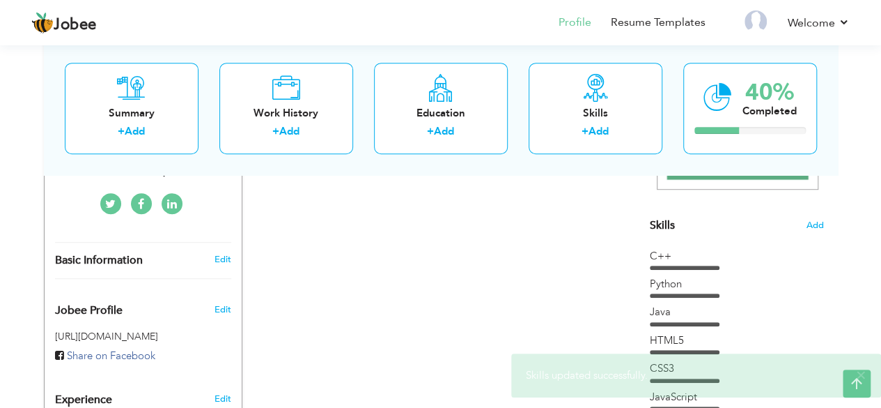
scroll to position [318, 0]
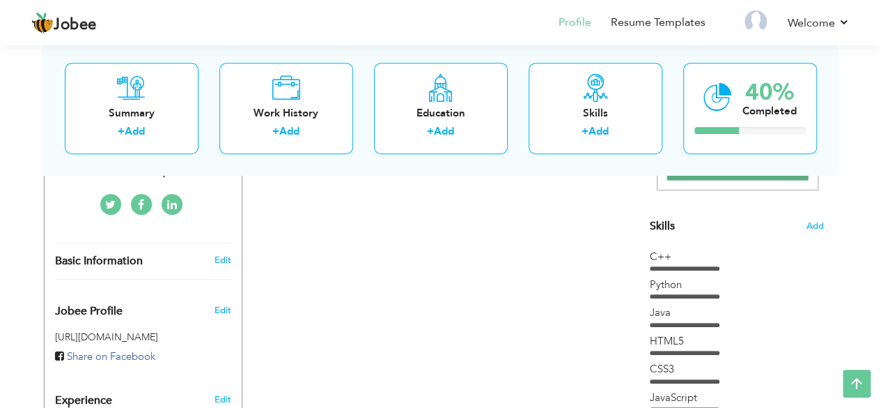
click at [803, 226] on div "Skills Add" at bounding box center [737, 89] width 174 height 289
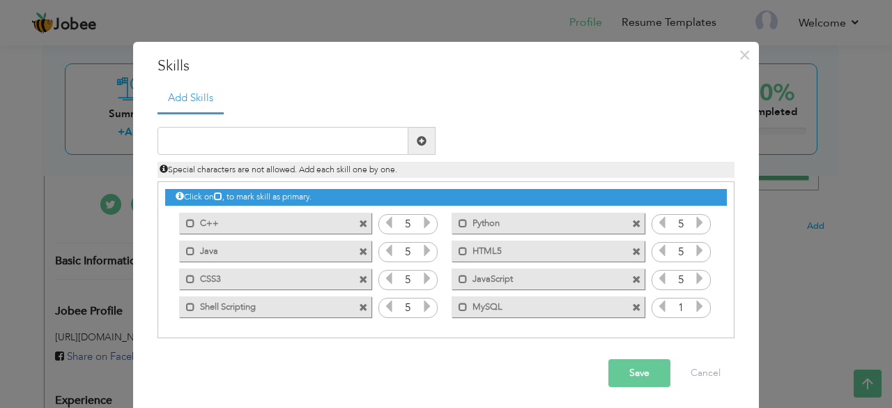
click at [695, 314] on span at bounding box center [699, 308] width 13 height 18
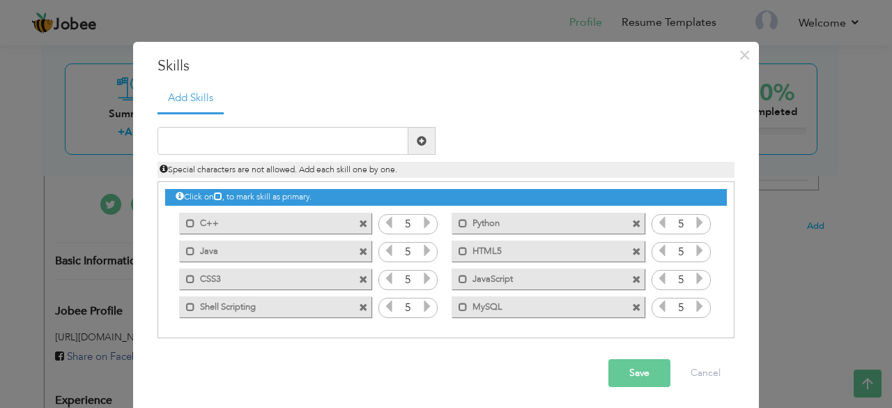
click at [695, 314] on span at bounding box center [699, 308] width 13 height 18
click at [340, 137] on input "text" at bounding box center [282, 141] width 251 height 28
type input "Data Structures"
click at [619, 376] on button "Save" at bounding box center [639, 373] width 62 height 28
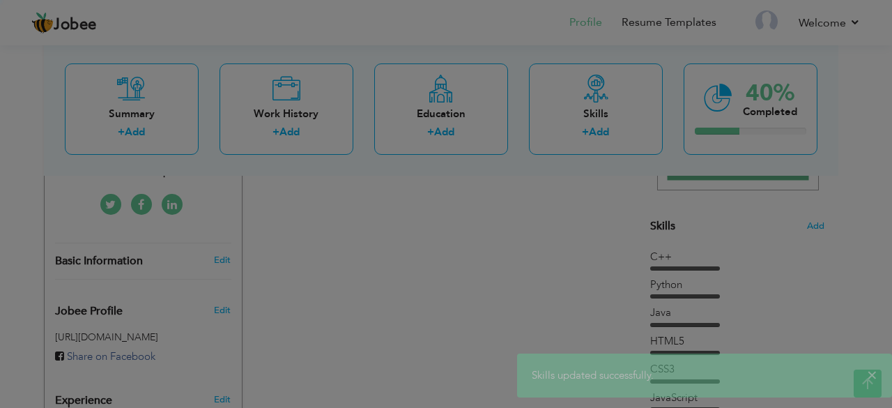
click at [424, 329] on body "Jobee Profile Resume Templates Resume Templates Cover Letters About My Resume W…" at bounding box center [446, 244] width 892 height 1125
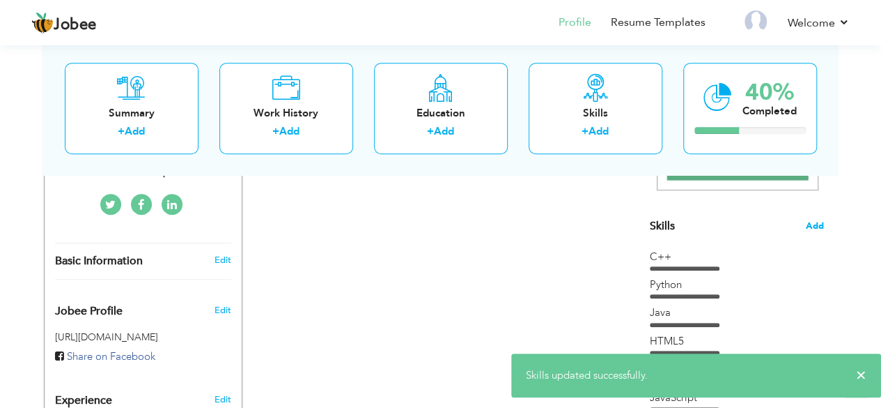
click at [808, 221] on span "Add" at bounding box center [815, 225] width 18 height 13
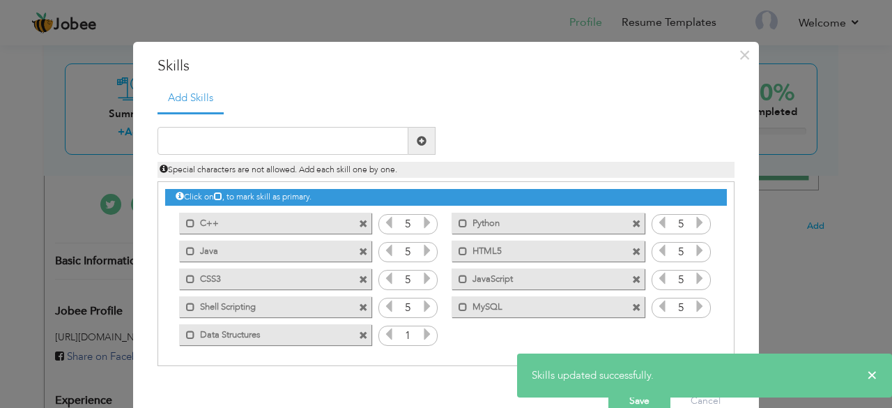
click at [421, 336] on icon at bounding box center [427, 333] width 13 height 13
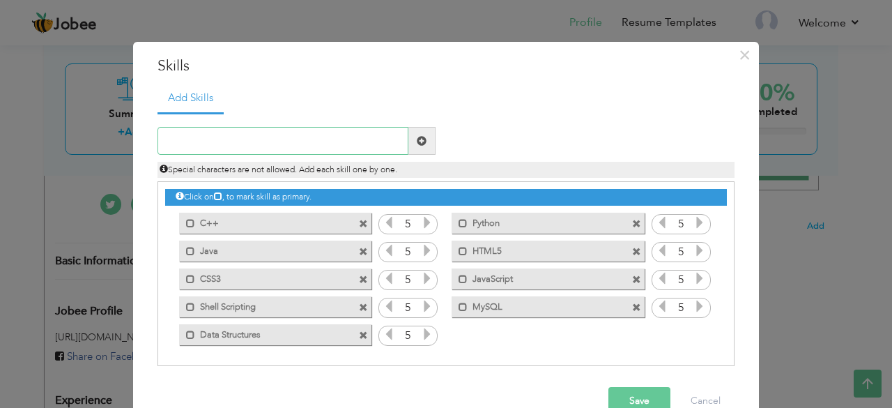
click at [336, 138] on input "text" at bounding box center [282, 141] width 251 height 28
type input "Object Oriented Programming"
click at [626, 391] on button "Save" at bounding box center [639, 401] width 62 height 28
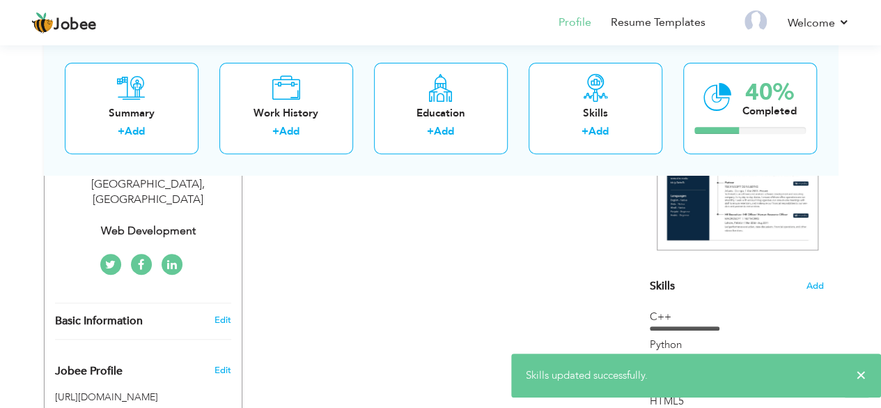
scroll to position [254, 0]
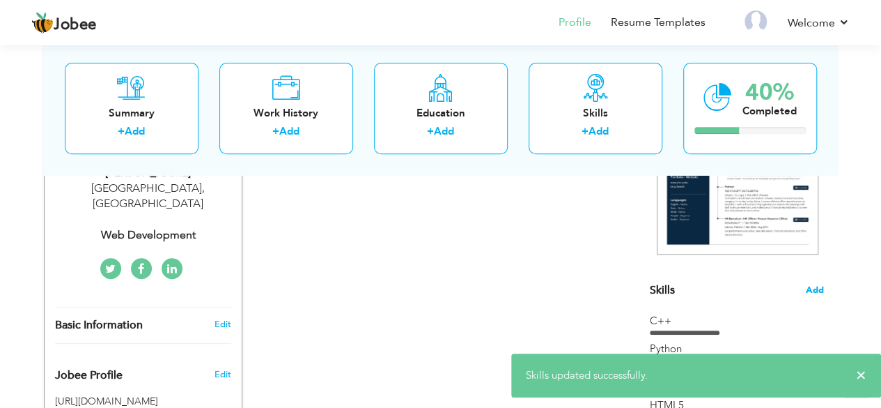
click at [812, 284] on span "Add" at bounding box center [815, 290] width 18 height 13
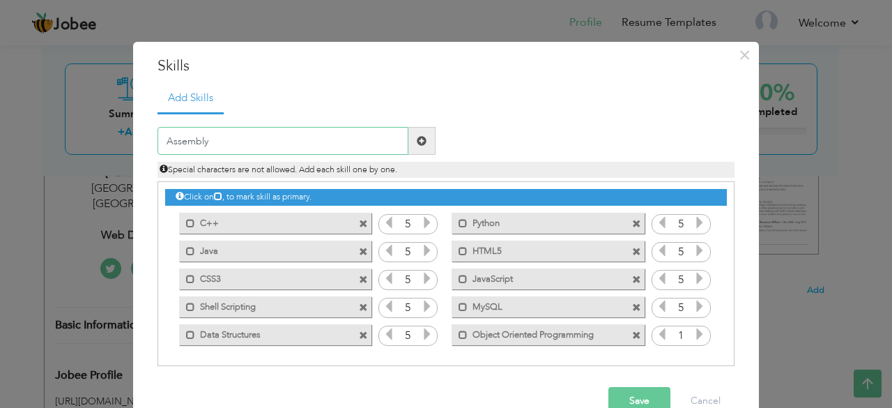
type input "Assembly"
click at [698, 337] on icon at bounding box center [699, 333] width 13 height 13
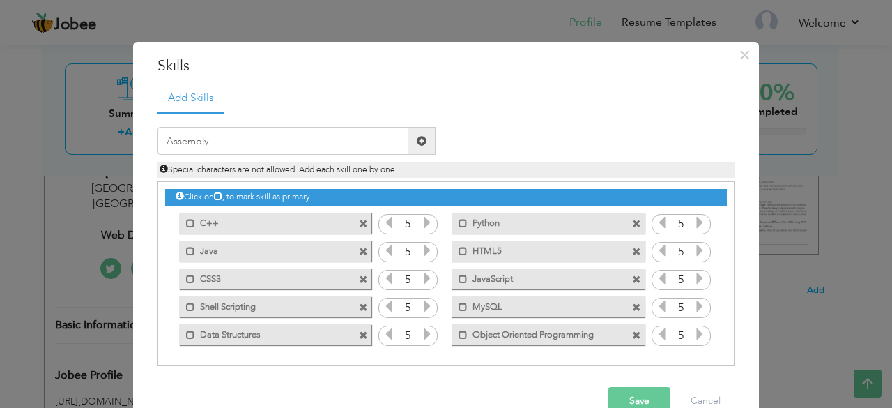
click at [698, 337] on icon at bounding box center [699, 333] width 13 height 13
click at [633, 403] on button "Save" at bounding box center [639, 401] width 62 height 28
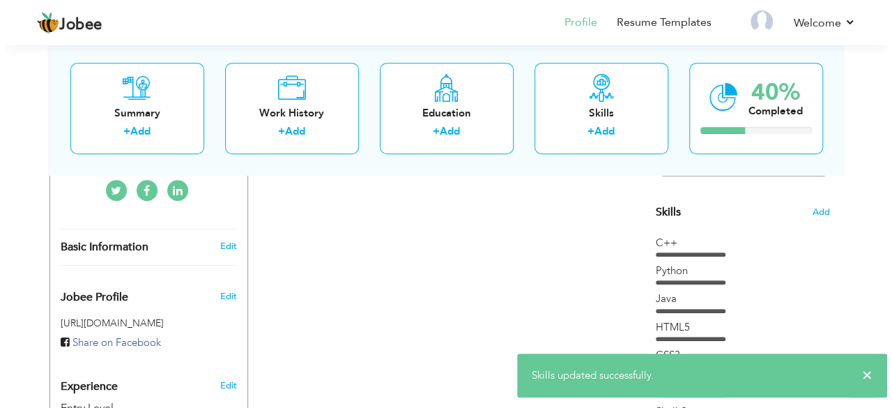
scroll to position [332, 0]
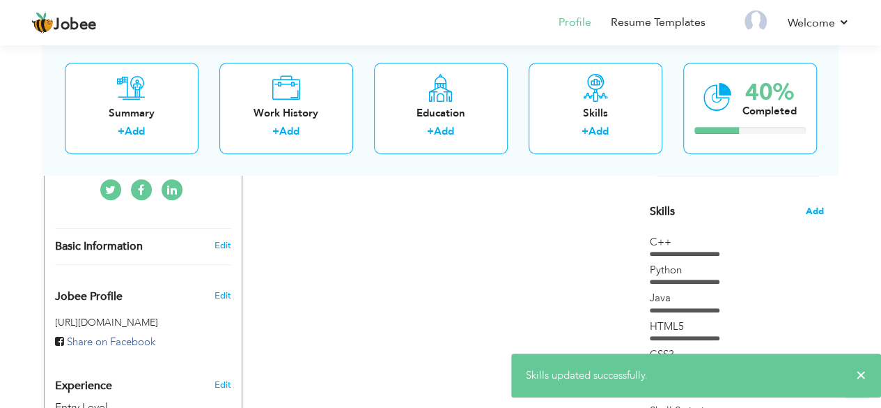
click at [817, 212] on span "Add" at bounding box center [815, 211] width 18 height 13
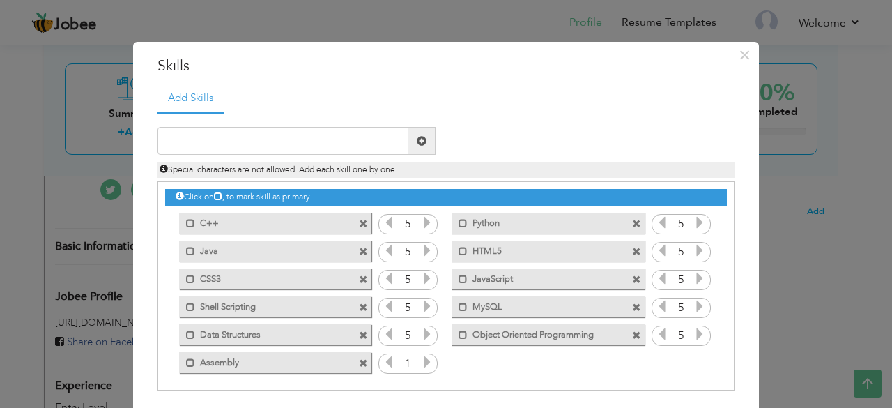
click at [421, 360] on icon at bounding box center [427, 361] width 13 height 13
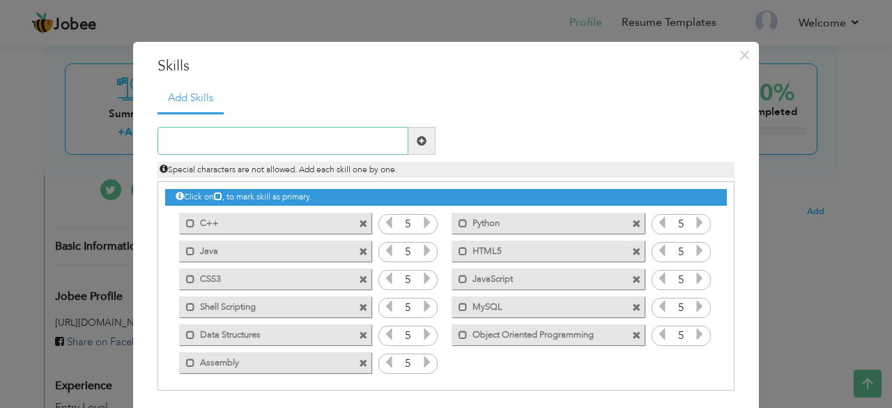
click at [282, 141] on input "text" at bounding box center [282, 141] width 251 height 28
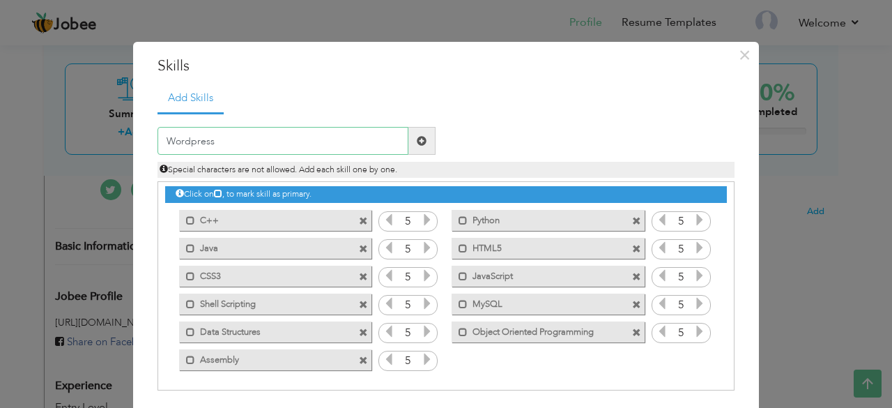
scroll to position [55, 0]
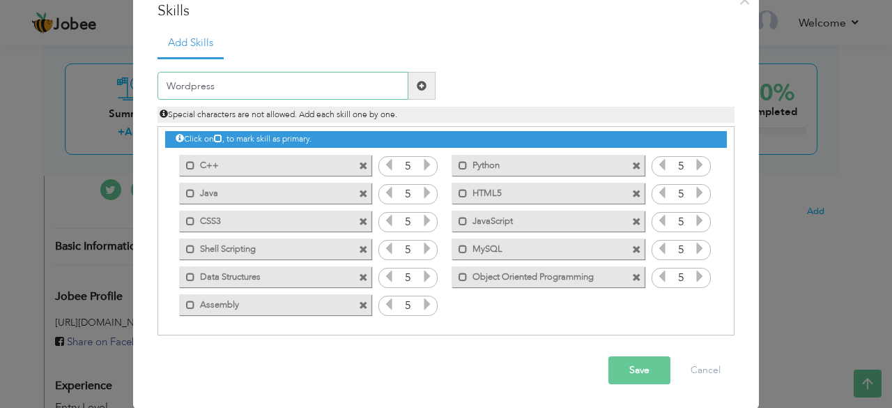
type input "Wordpress"
click at [631, 366] on button "Save" at bounding box center [639, 370] width 62 height 28
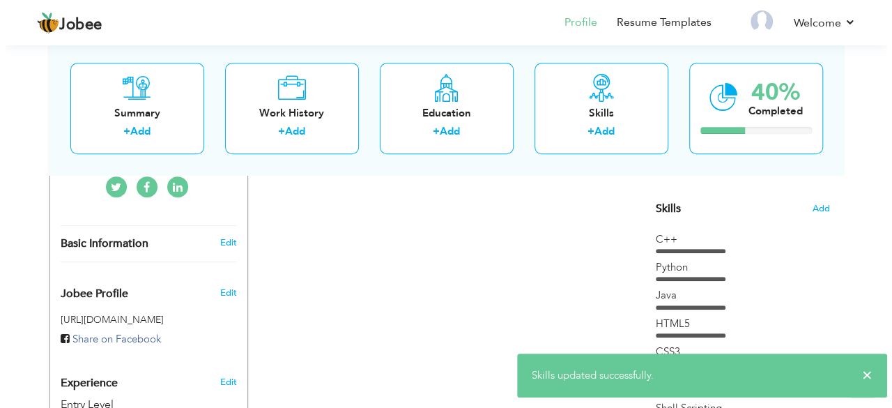
scroll to position [319, 0]
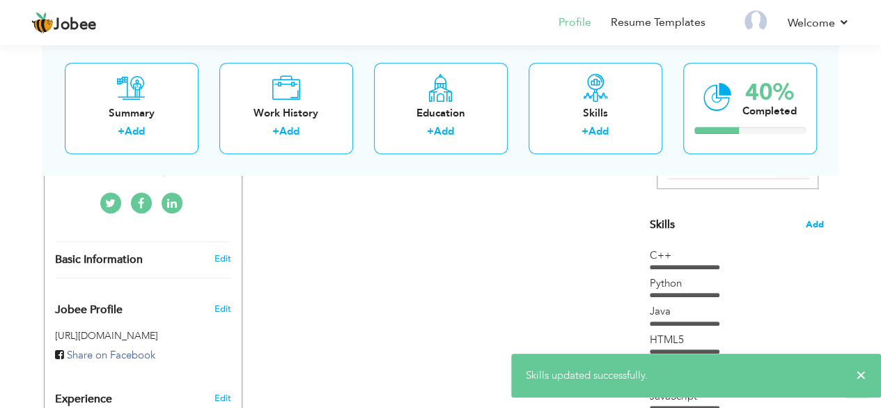
click at [813, 219] on span "Add" at bounding box center [815, 224] width 18 height 13
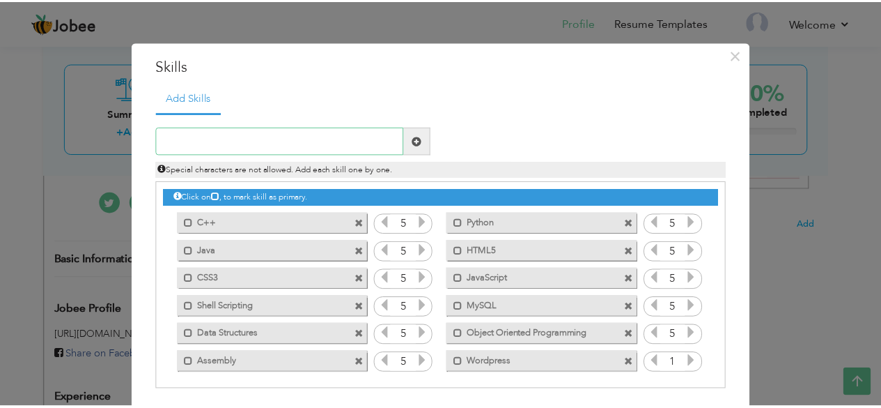
scroll to position [55, 0]
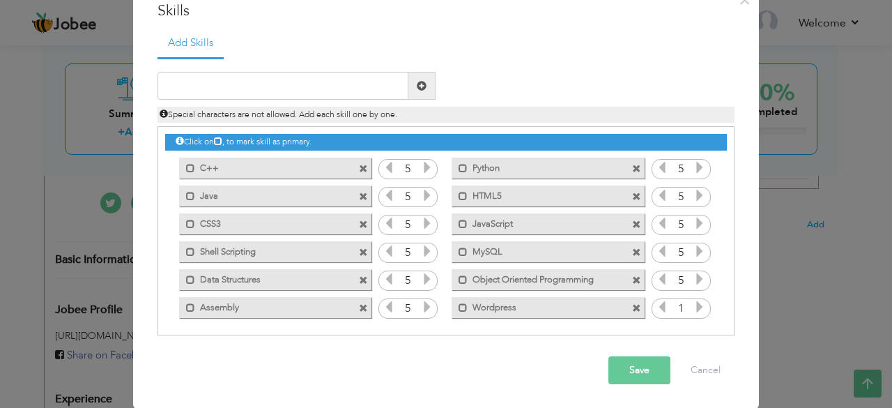
click at [693, 309] on icon at bounding box center [699, 306] width 13 height 13
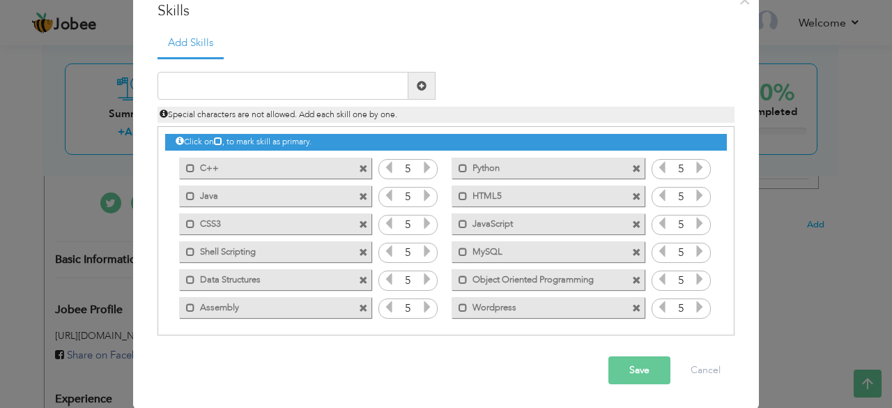
click at [630, 370] on button "Save" at bounding box center [639, 370] width 62 height 28
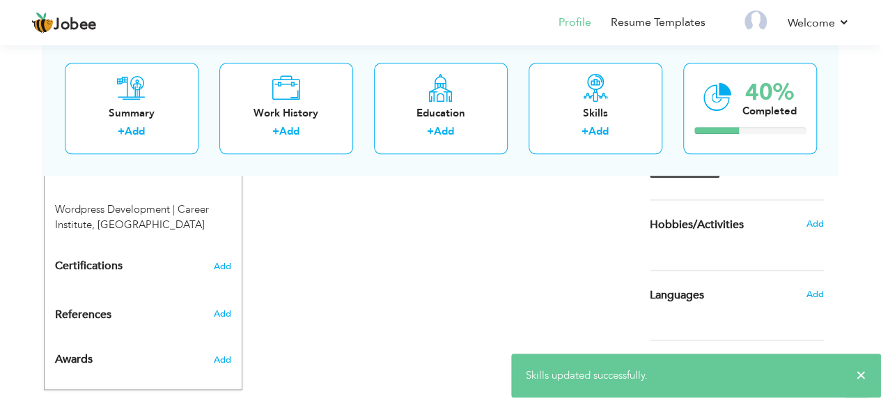
scroll to position [723, 0]
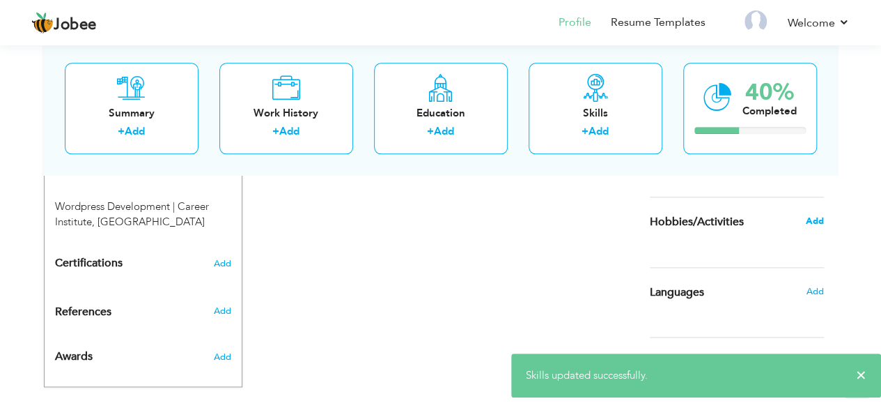
click at [810, 219] on span "Add" at bounding box center [814, 221] width 18 height 13
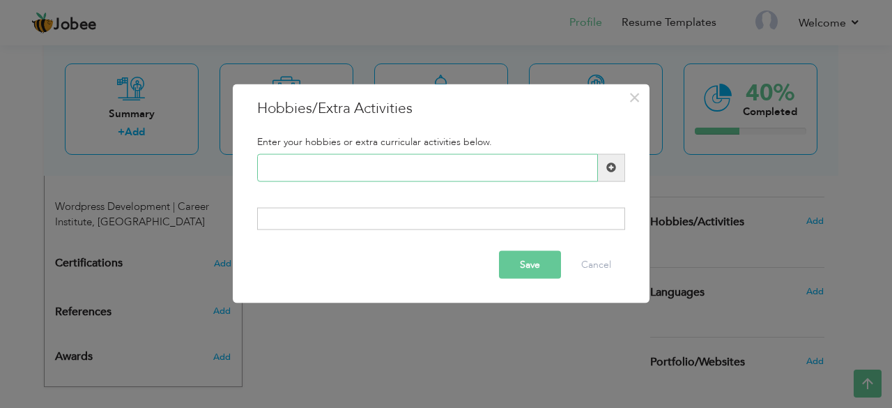
click at [431, 171] on input "text" at bounding box center [427, 167] width 341 height 28
type input "Traveling"
click at [612, 167] on span at bounding box center [611, 167] width 10 height 10
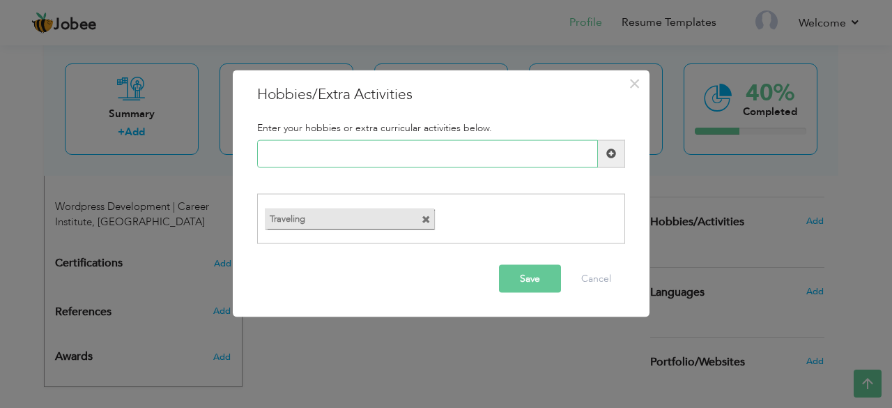
click at [467, 164] on input "text" at bounding box center [427, 153] width 341 height 28
type input "Reading"
click at [612, 153] on span at bounding box center [611, 153] width 10 height 10
click at [515, 142] on input "text" at bounding box center [427, 153] width 341 height 28
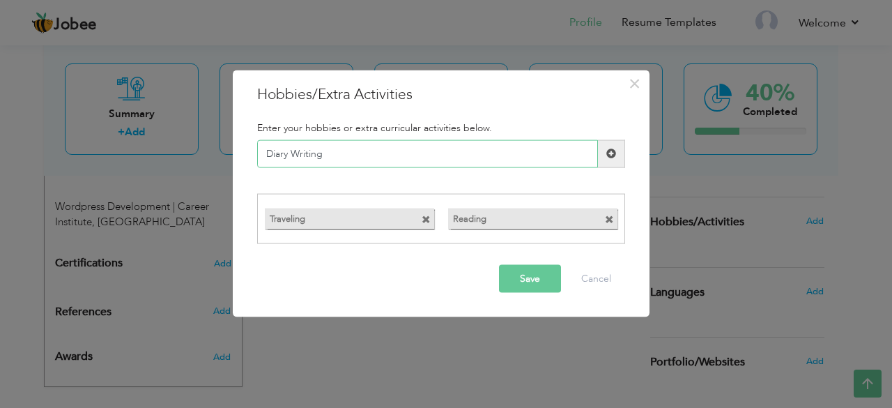
click at [275, 154] on input "Diary Writing" at bounding box center [427, 153] width 341 height 28
type input "Diary Writing"
click at [614, 157] on span at bounding box center [611, 153] width 10 height 10
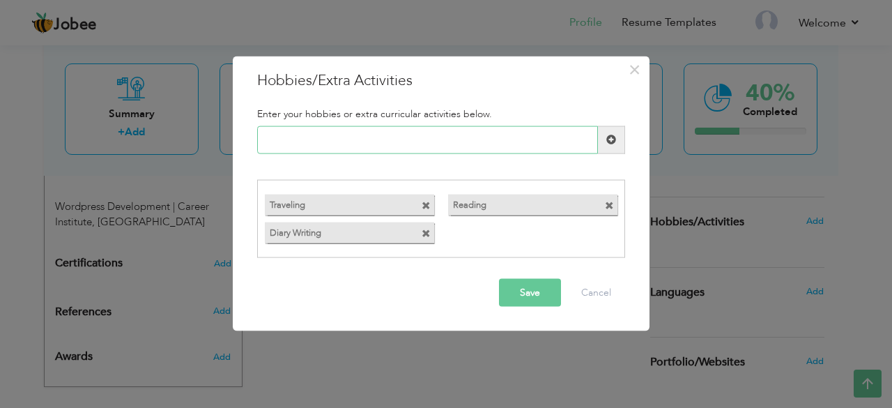
click at [461, 137] on input "text" at bounding box center [427, 139] width 341 height 28
type input "Painting"
click at [609, 139] on span at bounding box center [611, 139] width 10 height 10
click at [500, 136] on input "text" at bounding box center [427, 139] width 341 height 28
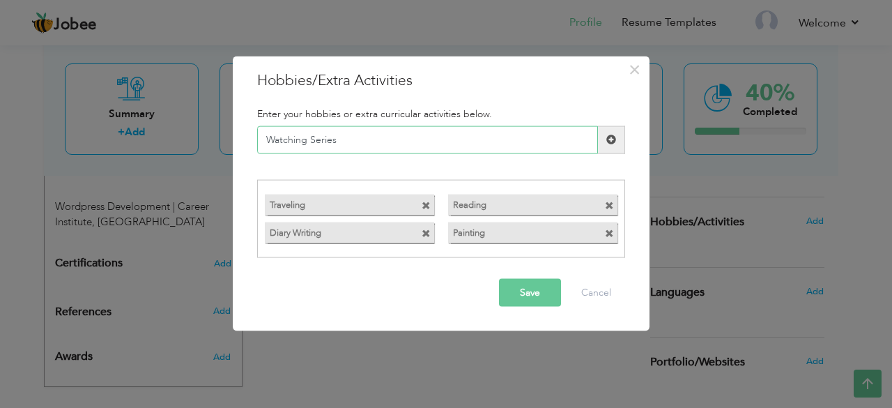
type input "Watching Series"
click at [545, 295] on button "Save" at bounding box center [530, 293] width 62 height 28
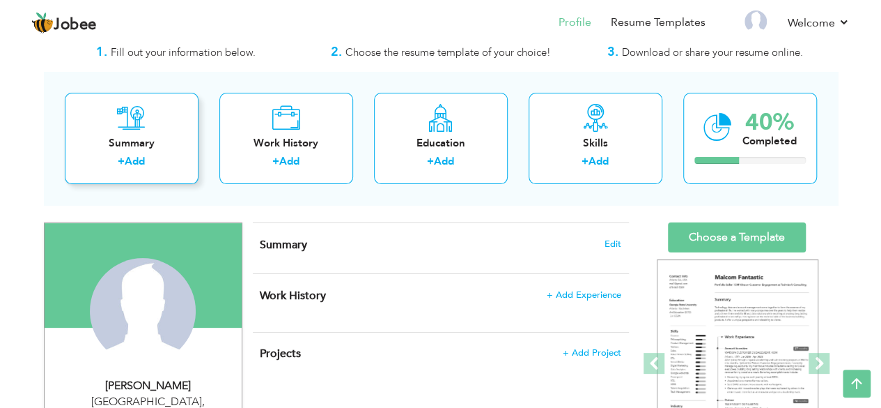
scroll to position [38, 0]
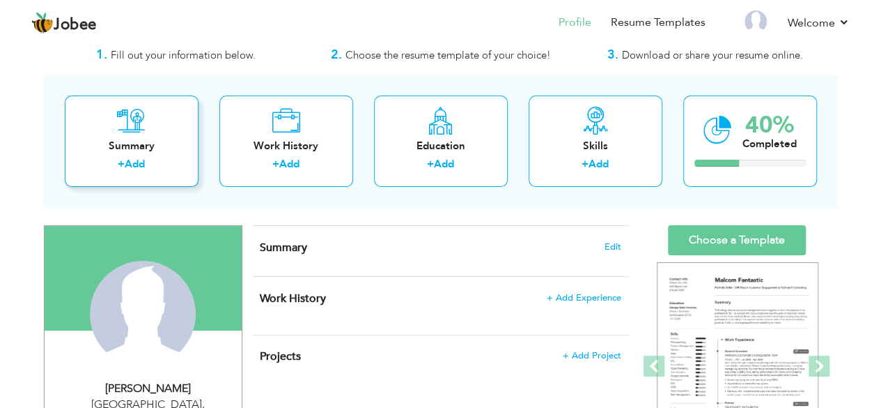
click at [141, 148] on div "Summary" at bounding box center [131, 146] width 111 height 15
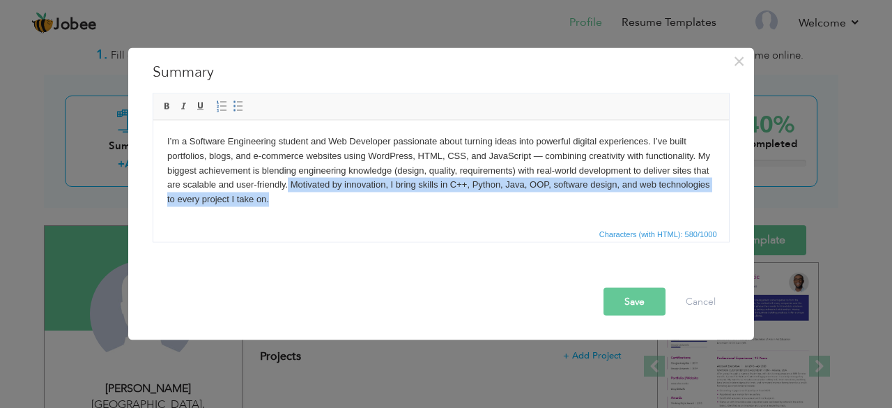
drag, startPoint x: 288, startPoint y: 182, endPoint x: 297, endPoint y: 199, distance: 19.0
click at [297, 199] on body "I’m a Software Engineering student and Web Developer passionate about turning i…" at bounding box center [441, 170] width 548 height 72
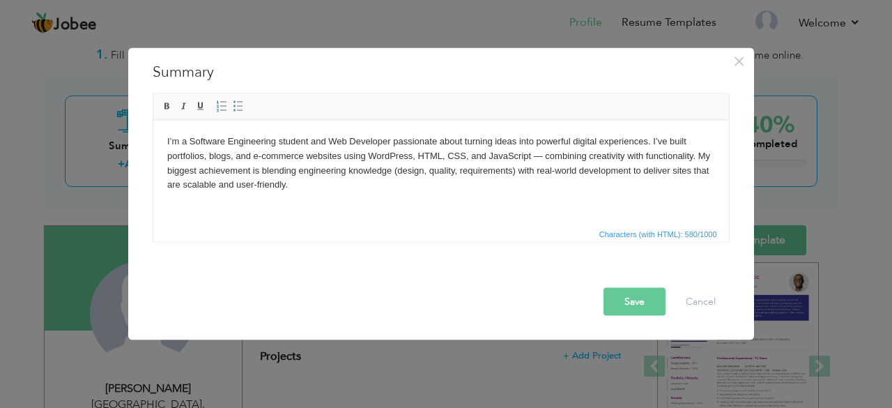
click at [649, 307] on button "Save" at bounding box center [634, 301] width 62 height 28
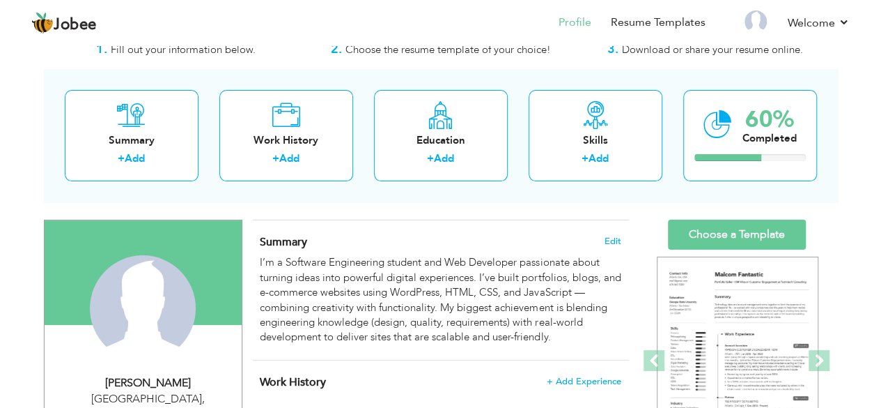
scroll to position [0, 0]
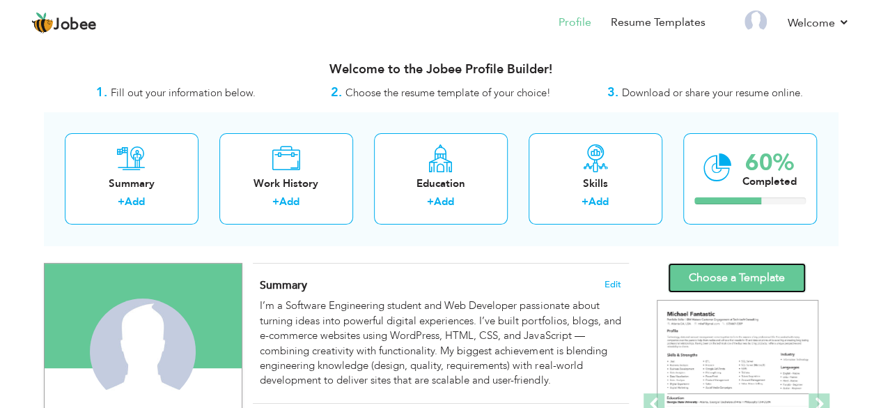
click at [713, 270] on link "Choose a Template" at bounding box center [737, 278] width 138 height 30
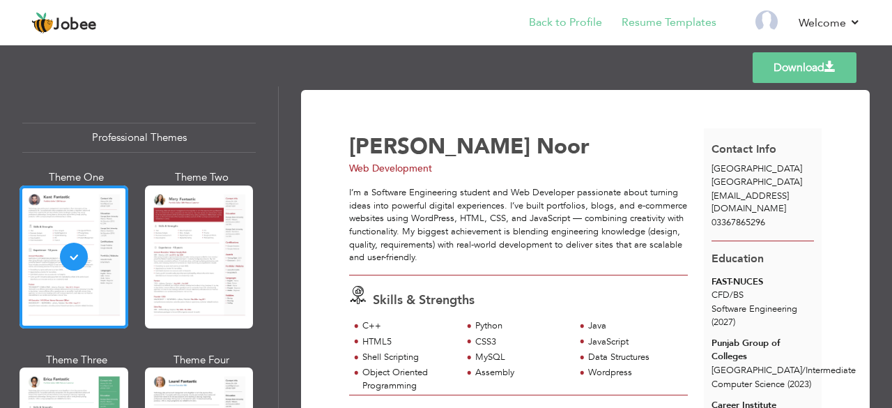
click at [594, 12] on li "Back to Profile" at bounding box center [555, 24] width 93 height 38
click at [582, 22] on link "Back to Profile" at bounding box center [565, 23] width 73 height 16
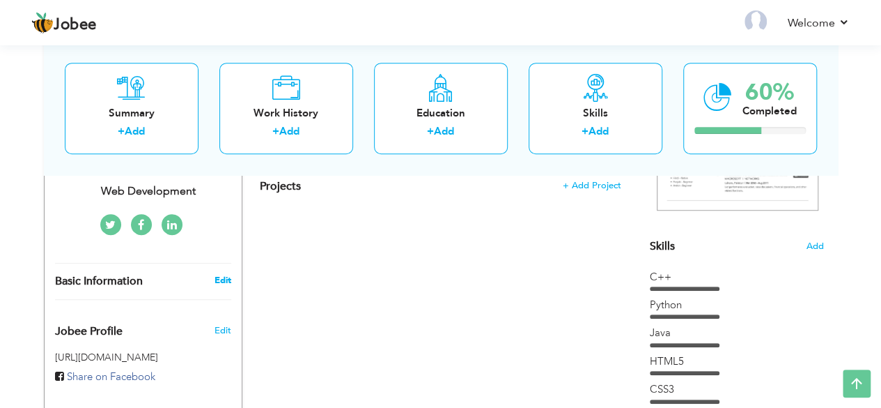
click at [220, 274] on link "Edit" at bounding box center [222, 280] width 17 height 13
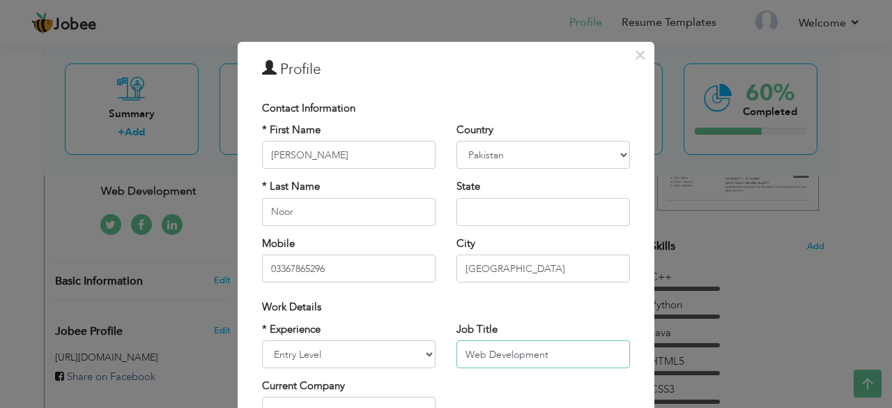
click at [552, 353] on input "Web Development" at bounding box center [542, 354] width 173 height 28
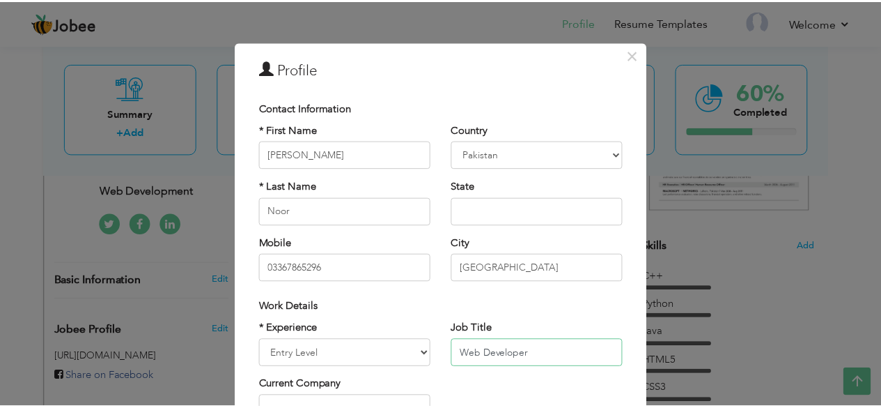
scroll to position [217, 0]
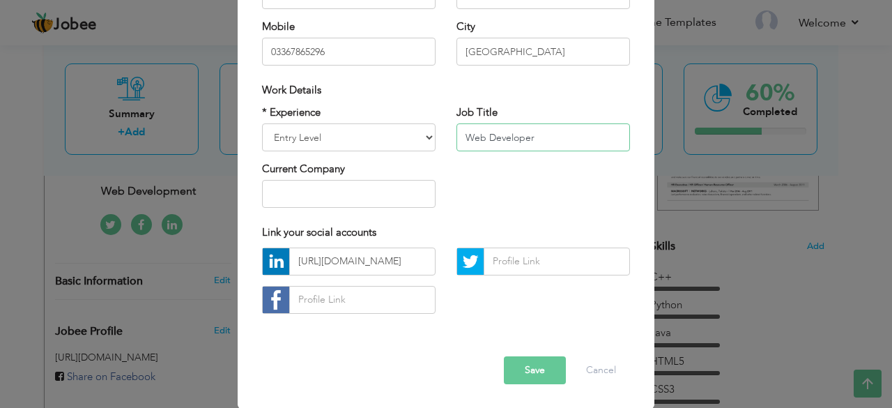
type input "Web Developer"
click at [531, 380] on button "Save" at bounding box center [535, 370] width 62 height 28
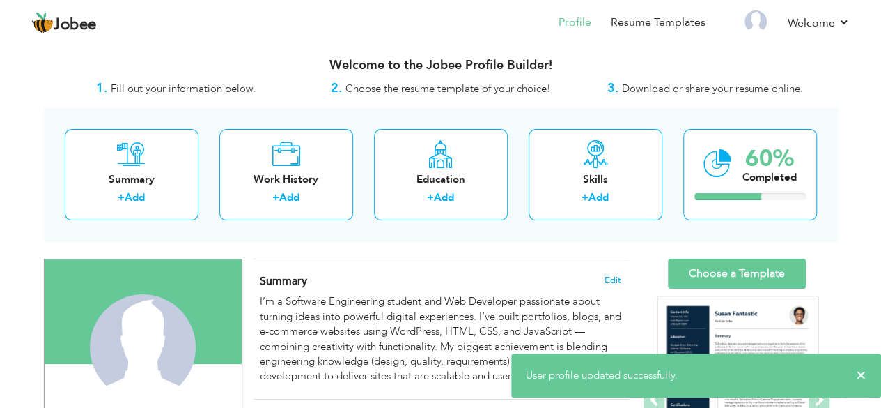
scroll to position [0, 0]
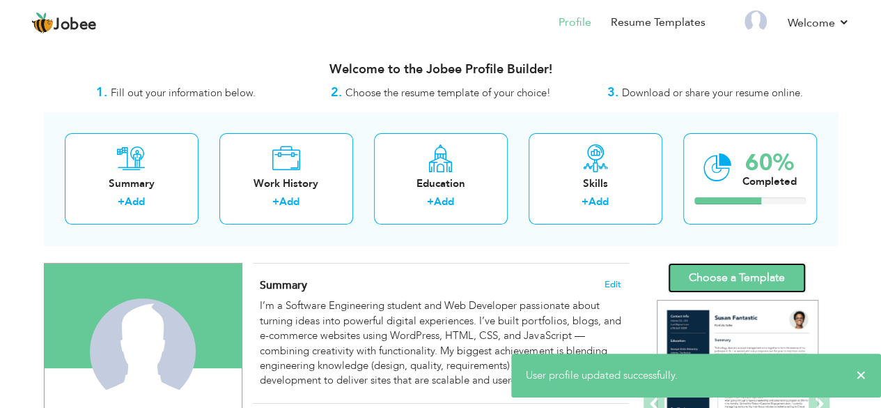
click at [730, 277] on link "Choose a Template" at bounding box center [737, 278] width 138 height 30
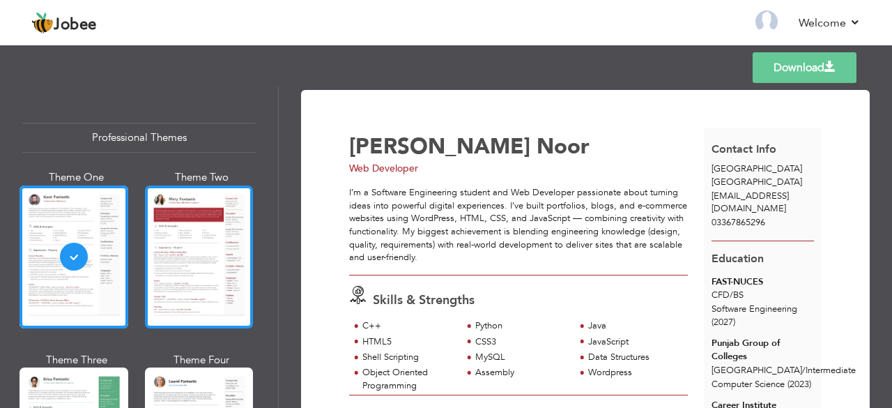
click at [174, 252] on div at bounding box center [199, 256] width 109 height 143
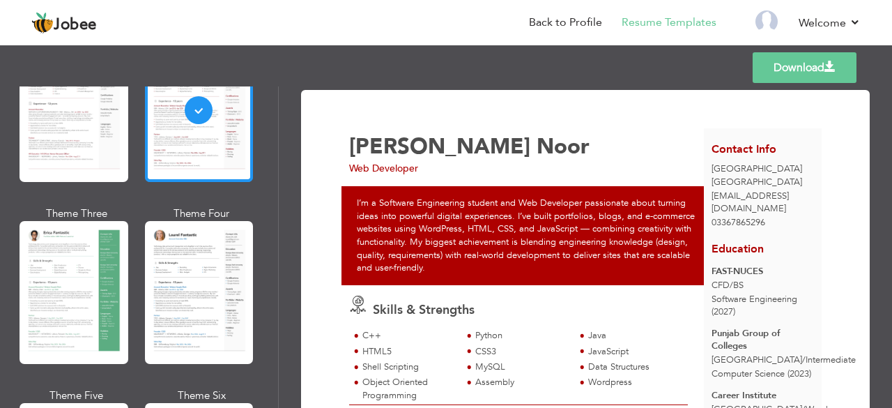
scroll to position [153, 0]
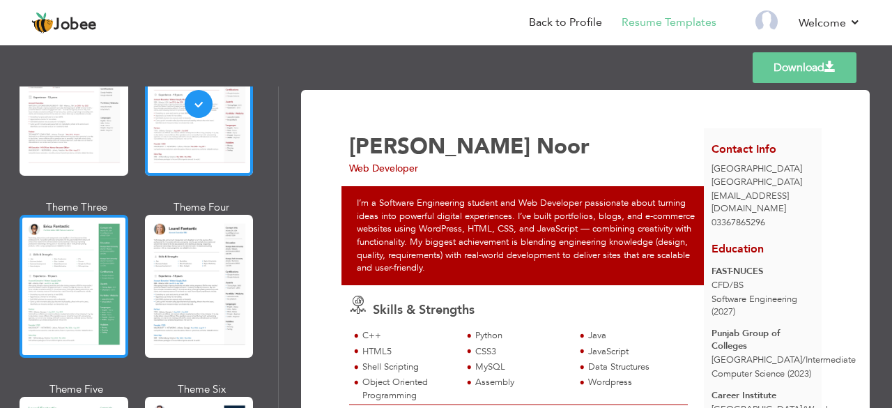
click at [95, 297] on div at bounding box center [74, 286] width 109 height 143
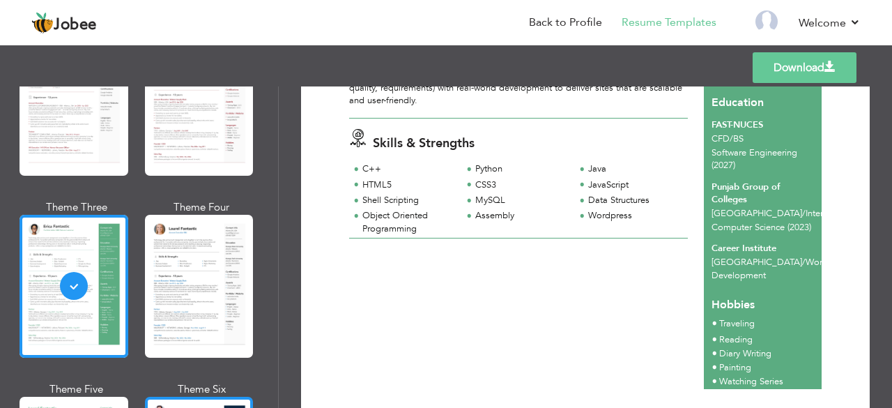
scroll to position [157, 0]
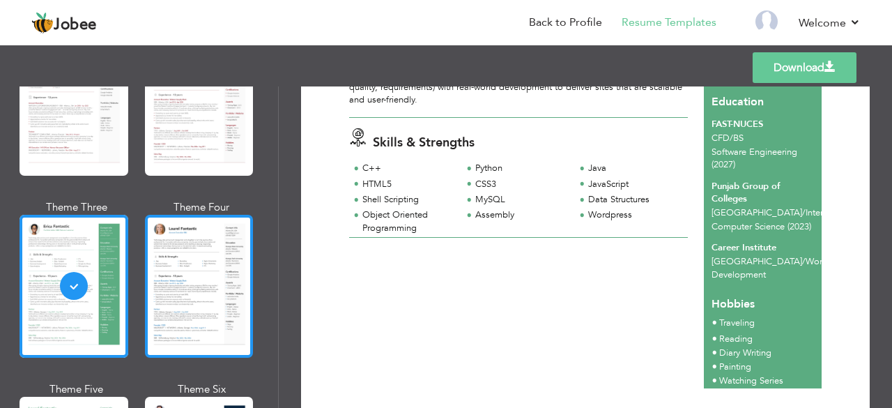
click at [191, 334] on div at bounding box center [199, 286] width 109 height 143
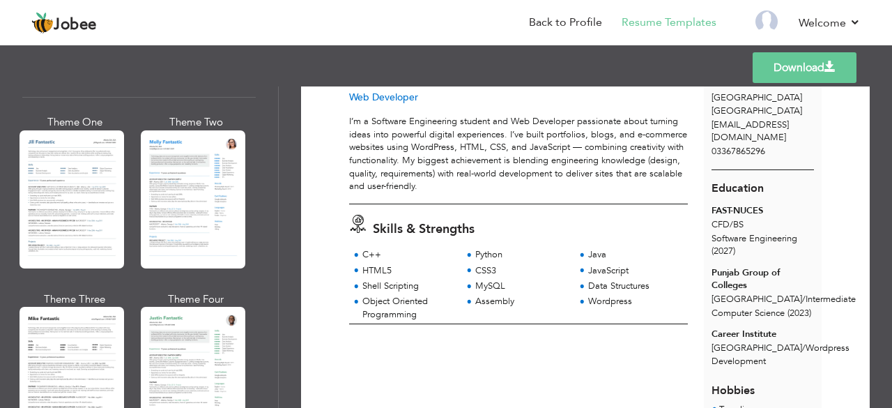
scroll to position [663, 0]
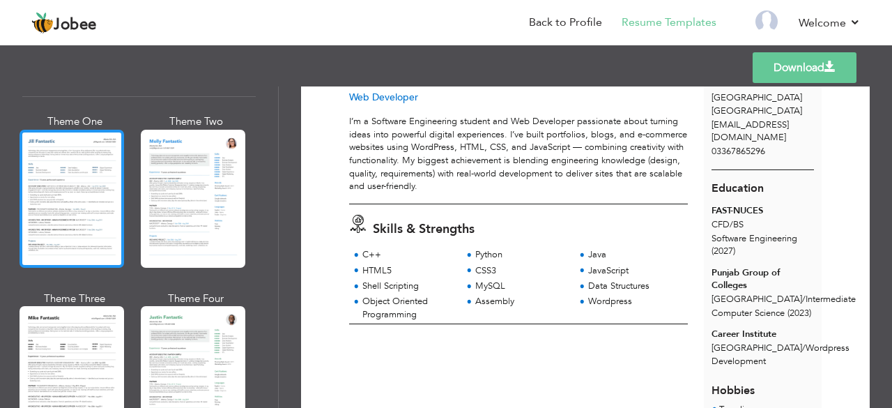
click at [82, 202] on div at bounding box center [72, 199] width 105 height 138
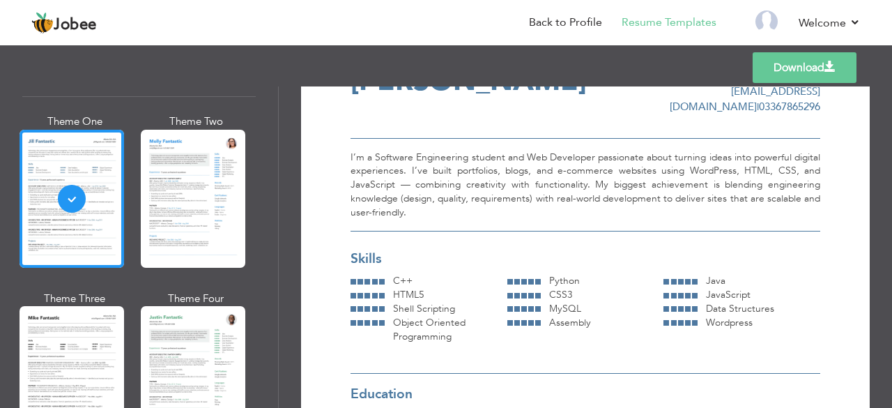
scroll to position [0, 0]
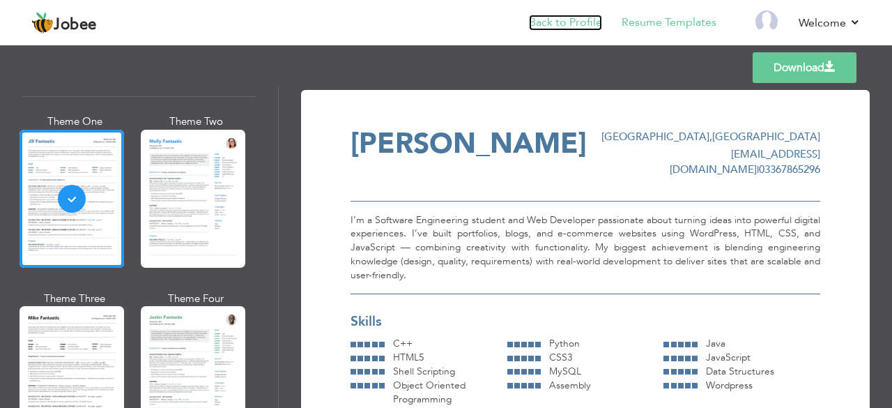
click at [595, 26] on link "Back to Profile" at bounding box center [565, 23] width 73 height 16
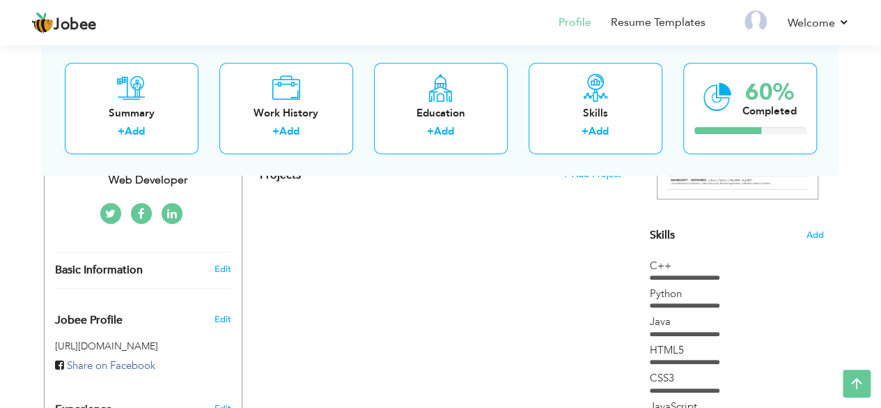
scroll to position [316, 0]
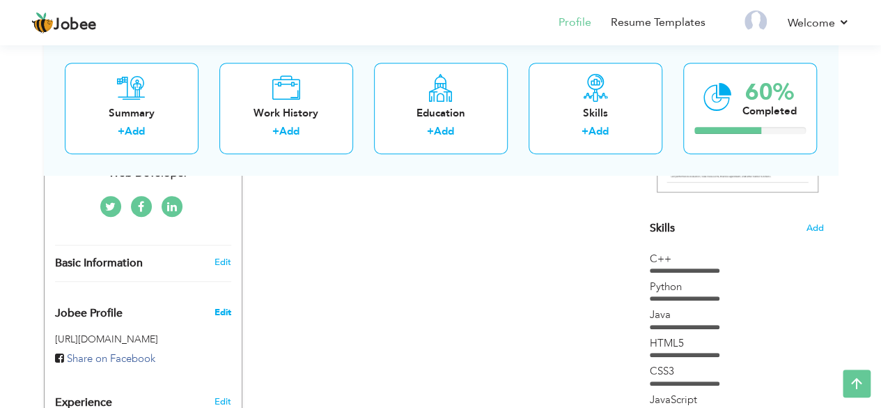
click at [217, 306] on span "Edit" at bounding box center [222, 312] width 17 height 13
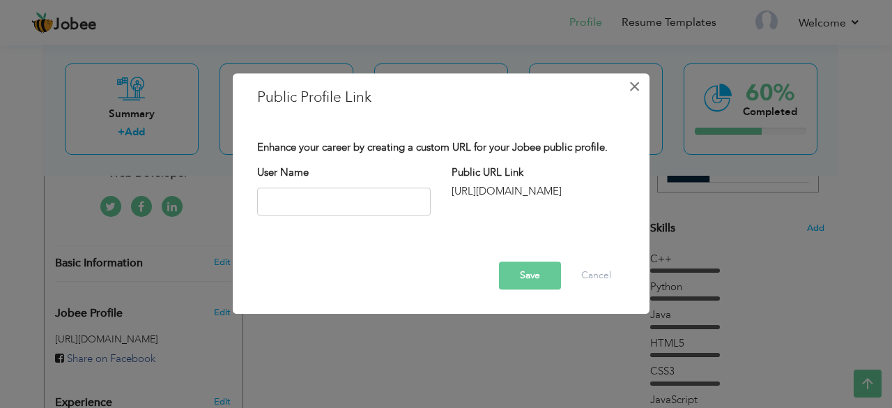
click at [633, 82] on span "×" at bounding box center [634, 86] width 12 height 25
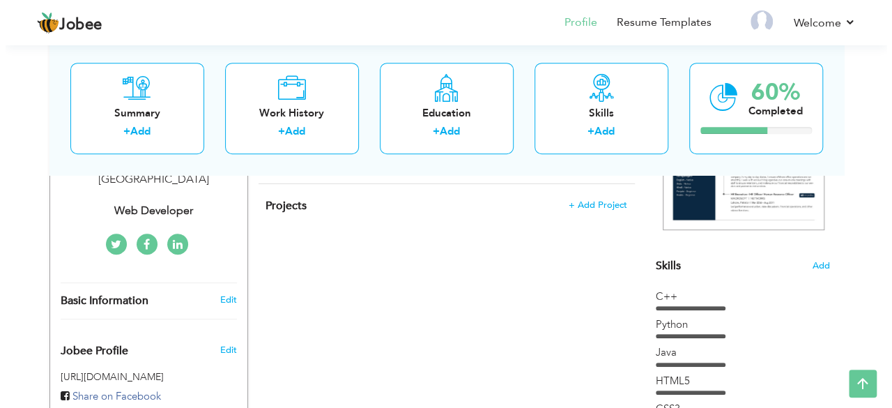
scroll to position [243, 0]
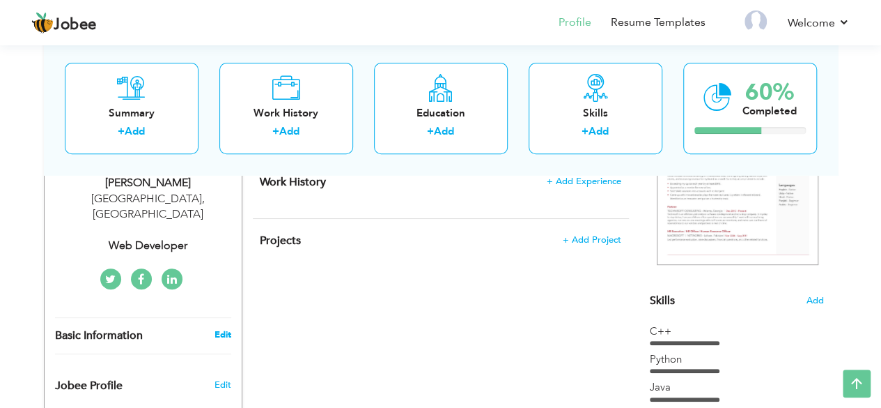
click at [224, 328] on link "Edit" at bounding box center [222, 334] width 17 height 13
type input "[PERSON_NAME]"
type input "Noor"
type input "03367865296"
select select "number:166"
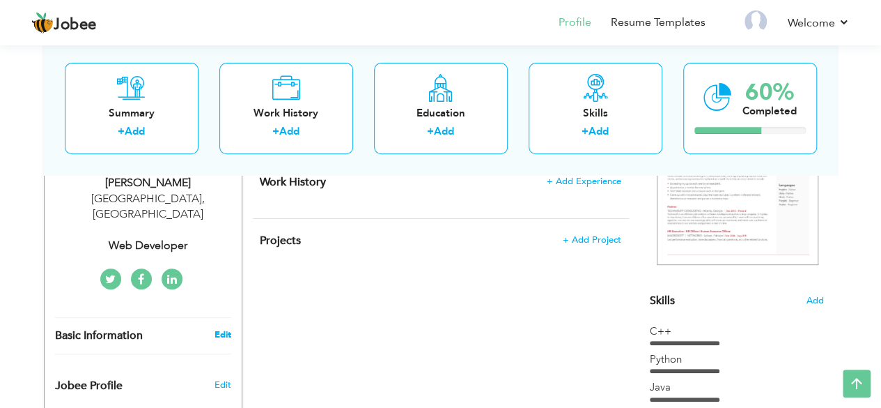
type input "[GEOGRAPHIC_DATA]"
select select "number:1"
type input "Web Developer"
type input "https://www.linkedin.com/in/ayesha-noor-1a9217321/"
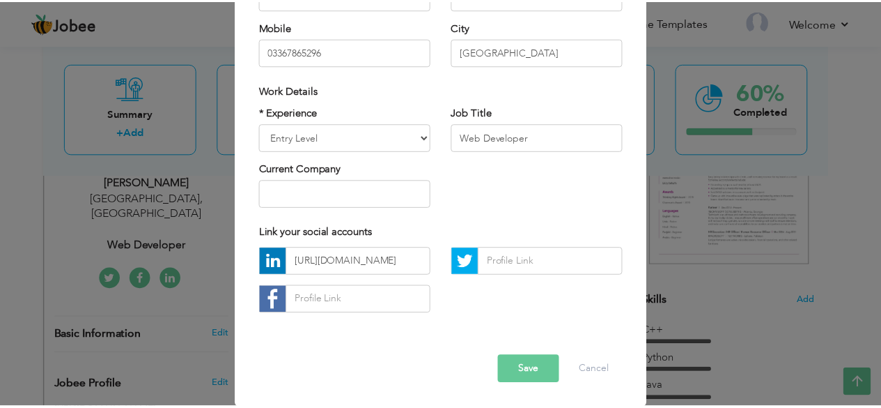
scroll to position [216, 0]
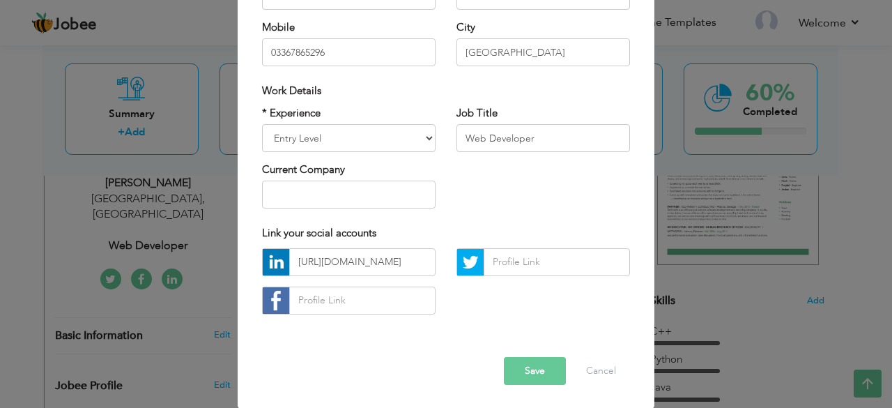
click at [524, 376] on button "Save" at bounding box center [535, 371] width 62 height 28
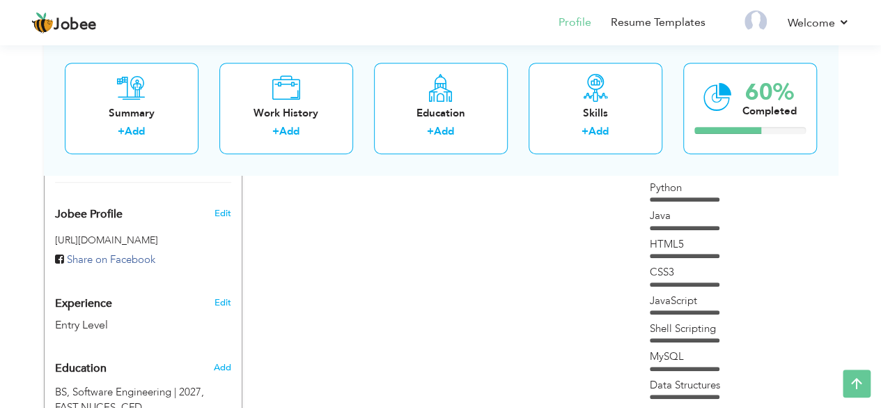
scroll to position [0, 0]
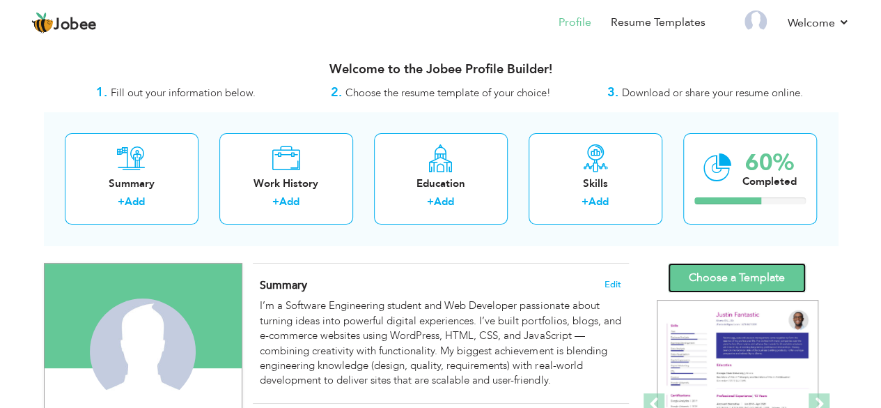
click at [755, 272] on link "Choose a Template" at bounding box center [737, 278] width 138 height 30
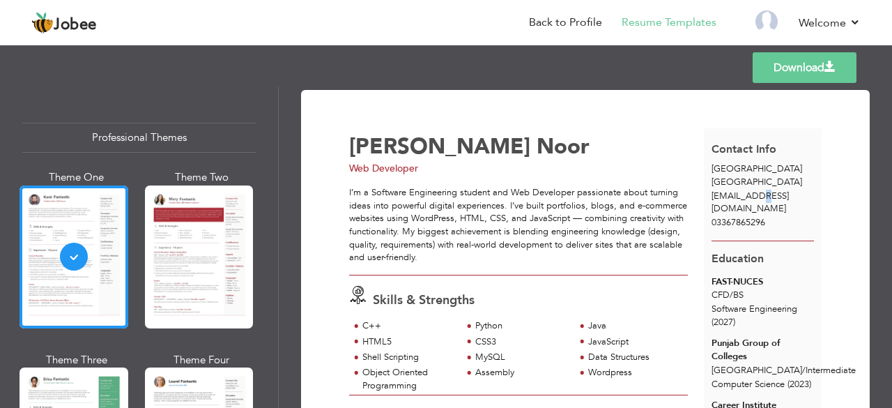
drag, startPoint x: 754, startPoint y: 201, endPoint x: 759, endPoint y: 195, distance: 7.9
click at [759, 195] on div "[EMAIL_ADDRESS][DOMAIN_NAME]" at bounding box center [763, 203] width 118 height 26
click at [759, 195] on span "[EMAIL_ADDRESS][DOMAIN_NAME]" at bounding box center [749, 203] width 77 height 26
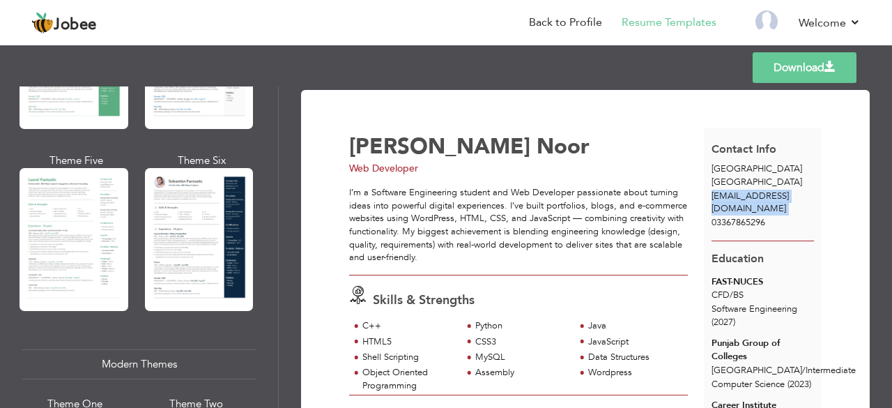
scroll to position [378, 0]
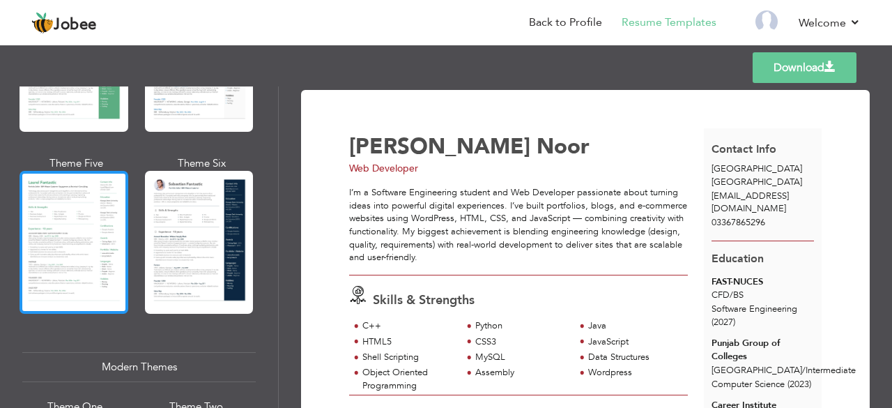
click at [43, 222] on div at bounding box center [74, 242] width 109 height 143
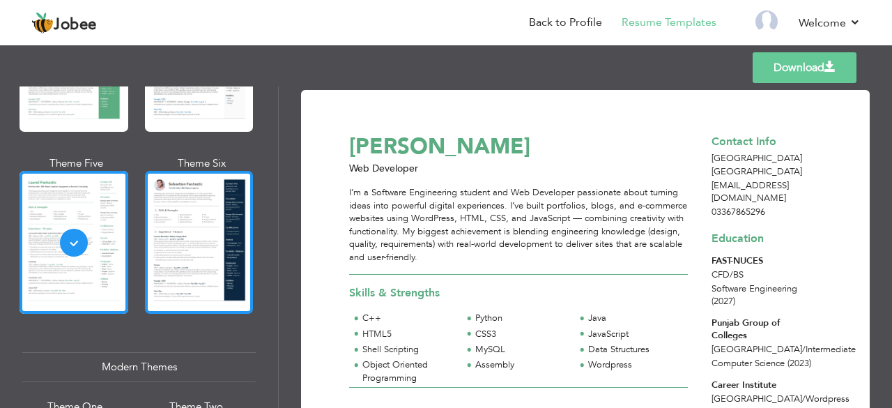
scroll to position [582, 0]
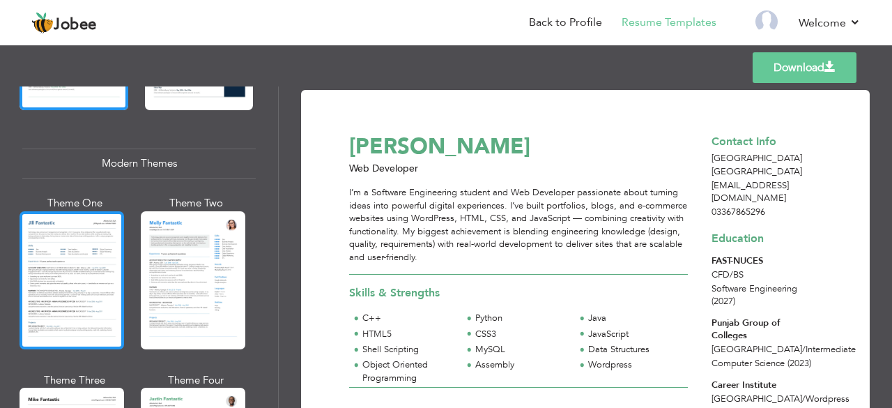
click at [106, 261] on div at bounding box center [72, 280] width 105 height 138
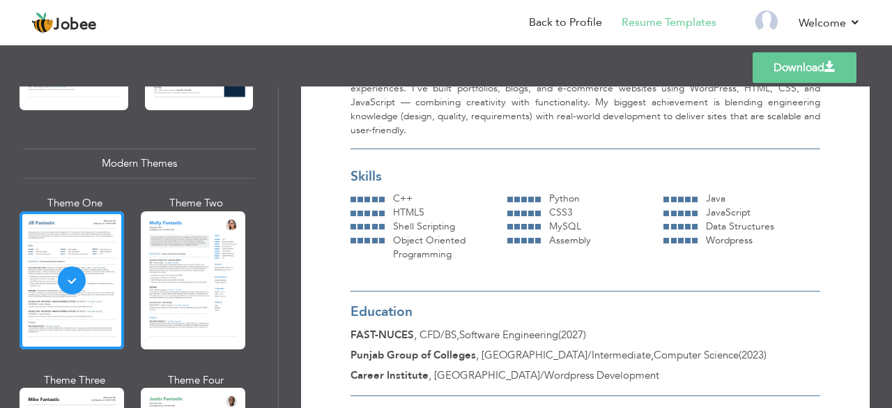
scroll to position [0, 0]
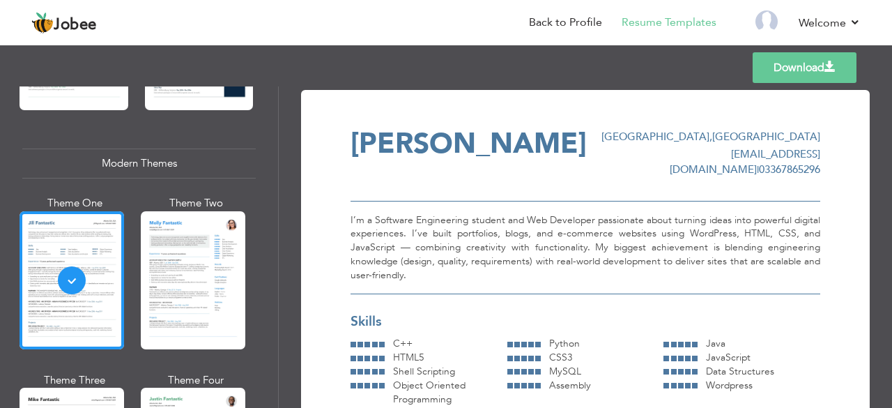
click at [773, 76] on link "Download" at bounding box center [804, 67] width 104 height 31
click at [549, 72] on div "Templates Download" at bounding box center [446, 67] width 892 height 45
click at [456, 56] on div "Templates Download" at bounding box center [446, 67] width 892 height 45
